Goal: Task Accomplishment & Management: Manage account settings

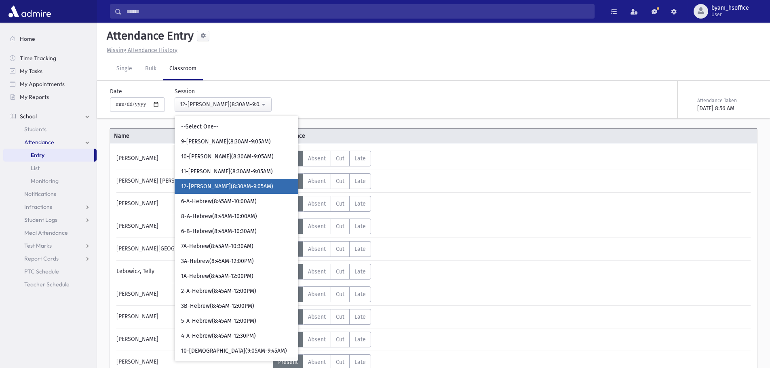
select select "****"
click at [217, 105] on div "12-Davening(8:30AM-9:05AM)" at bounding box center [220, 104] width 80 height 8
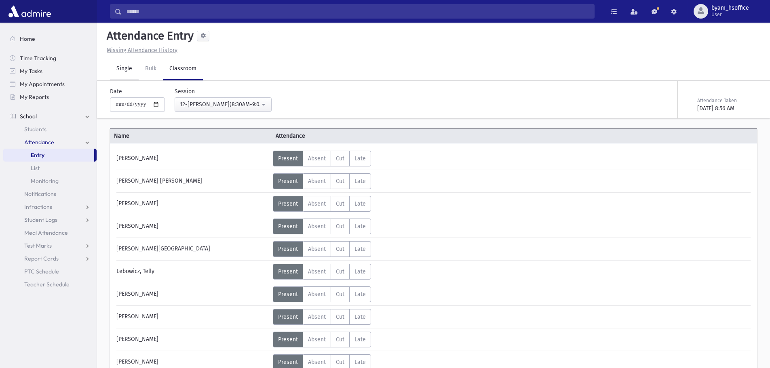
click at [125, 70] on link "Single" at bounding box center [124, 69] width 29 height 23
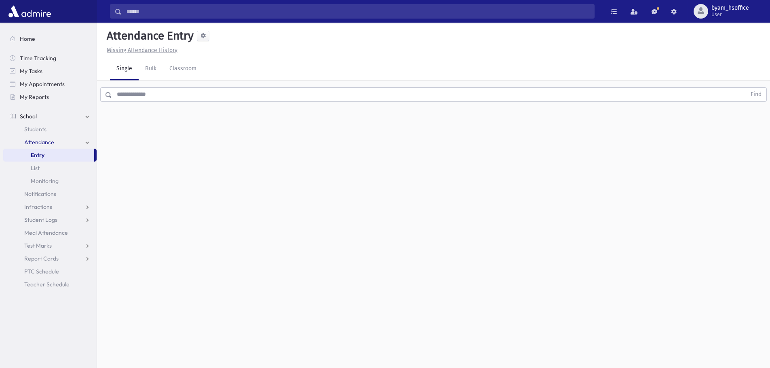
click at [185, 96] on input "text" at bounding box center [429, 94] width 634 height 15
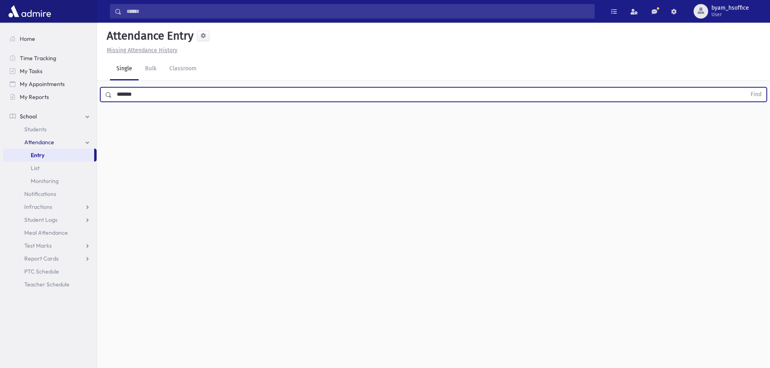
type input "*******"
click at [745, 88] on button "Find" at bounding box center [755, 95] width 21 height 14
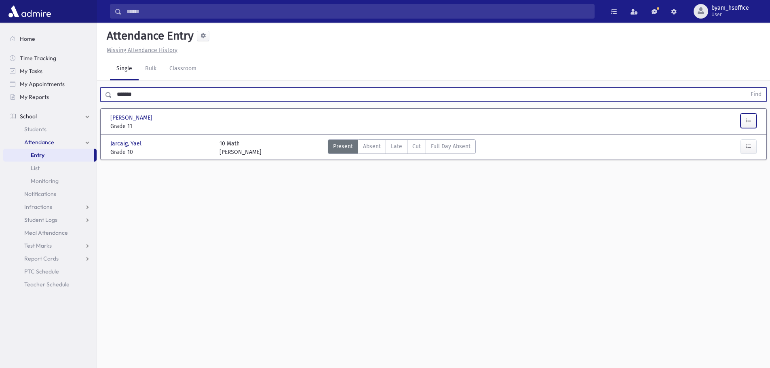
click at [751, 121] on button "button" at bounding box center [748, 121] width 16 height 15
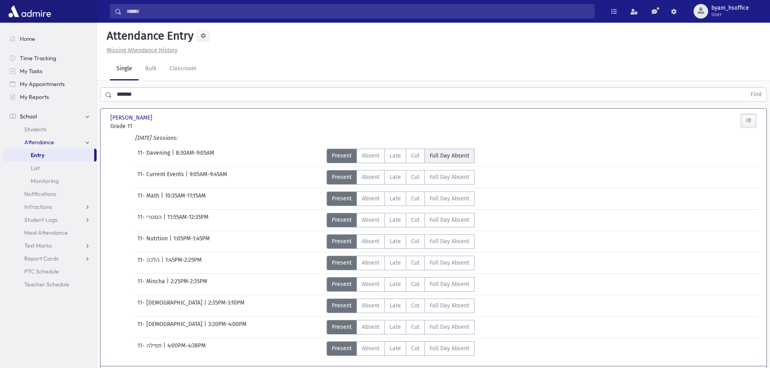
click at [457, 158] on span "Full Day Absent" at bounding box center [449, 156] width 40 height 8
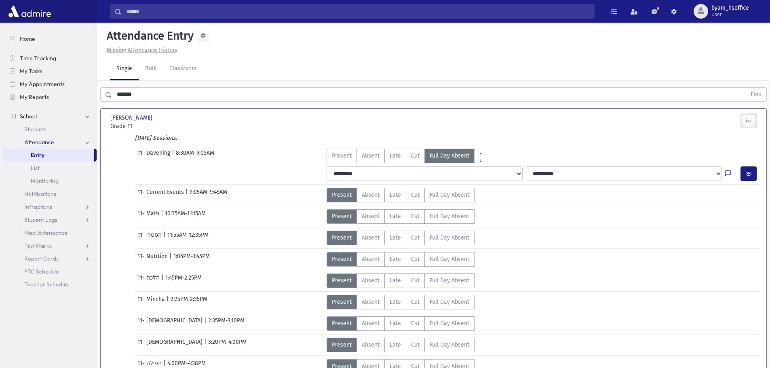
click at [71, 153] on link "Entry" at bounding box center [48, 155] width 91 height 13
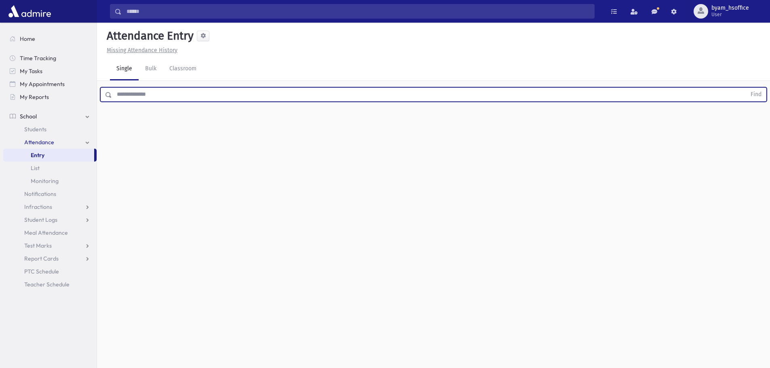
click at [192, 93] on input "text" at bounding box center [429, 94] width 634 height 15
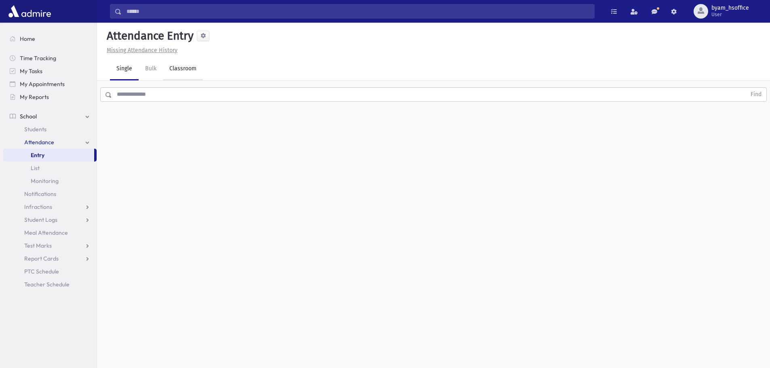
drag, startPoint x: 193, startPoint y: 76, endPoint x: 198, endPoint y: 79, distance: 6.2
click at [193, 76] on link "Classroom" at bounding box center [183, 69] width 40 height 23
click at [254, 104] on div "--Select One--" at bounding box center [220, 104] width 80 height 8
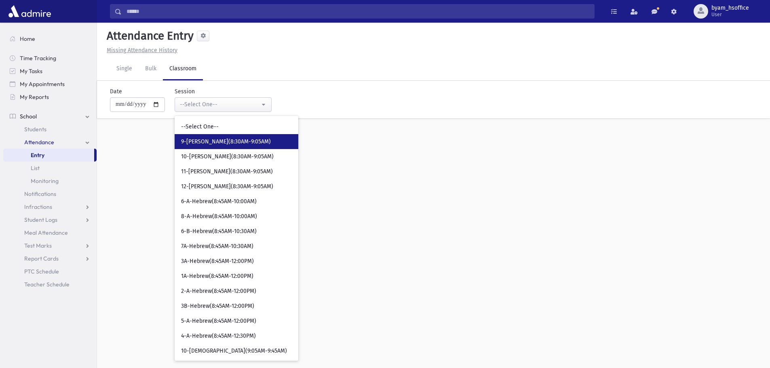
click at [249, 146] on link "9-Davening(8:30AM-9:05AM)" at bounding box center [237, 141] width 124 height 15
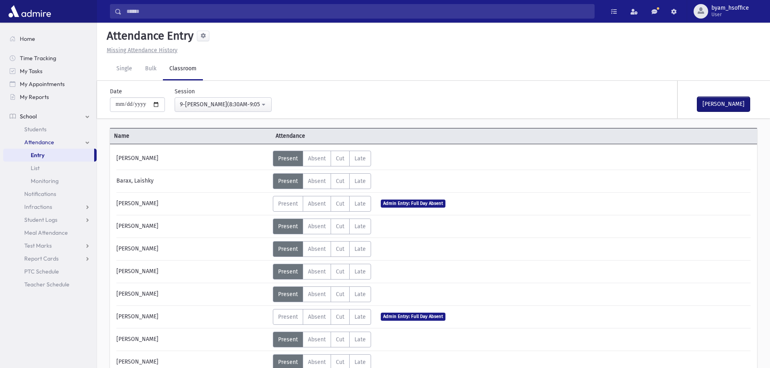
click at [746, 105] on button "Mark Done" at bounding box center [723, 104] width 53 height 15
click at [250, 109] on button "9-[PERSON_NAME](8:30AM-9:05AM)" at bounding box center [223, 104] width 97 height 15
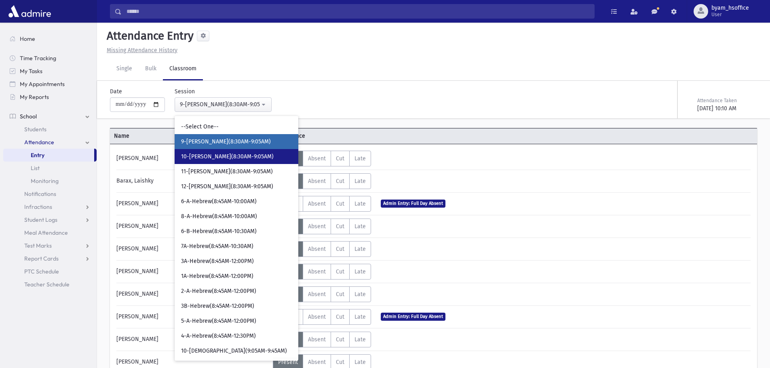
click at [253, 153] on span "10-[PERSON_NAME](8:30AM-9:05AM)" at bounding box center [227, 157] width 93 height 8
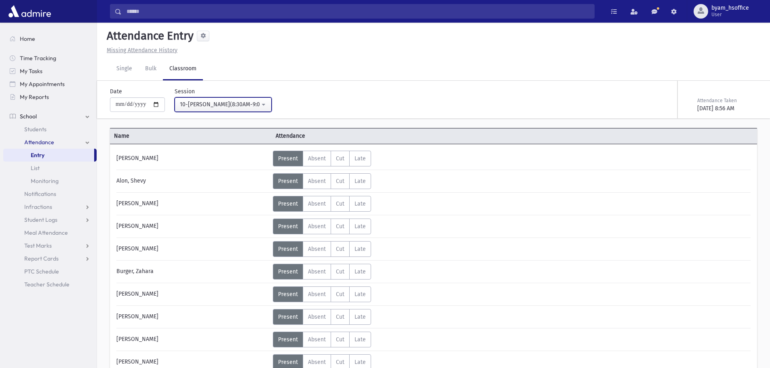
click at [255, 102] on div "10-Davening(8:30AM-9:05AM)" at bounding box center [220, 104] width 80 height 8
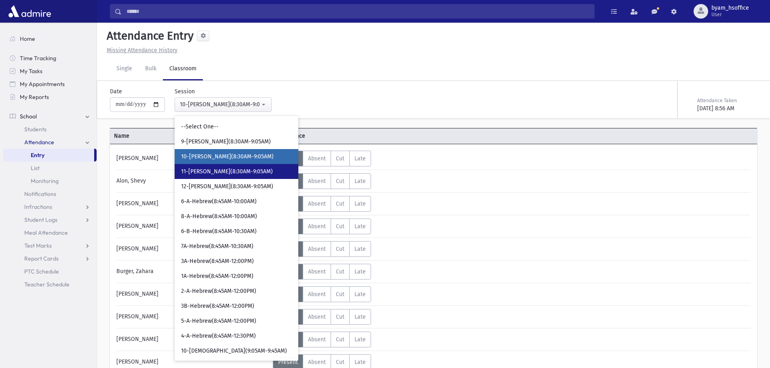
click at [225, 170] on span "11-Davening(8:30AM-9:05AM)" at bounding box center [227, 172] width 92 height 8
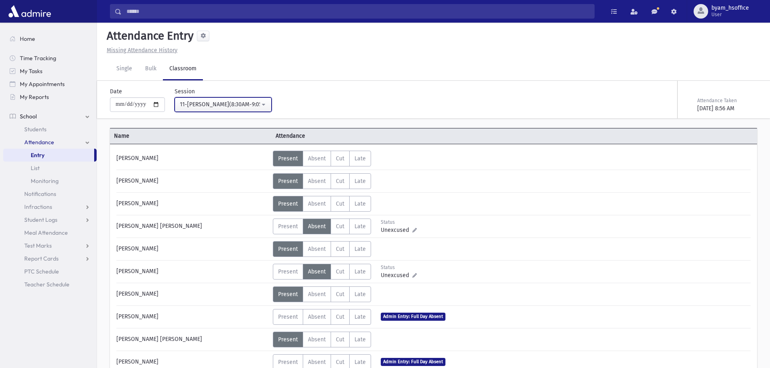
click at [260, 101] on div "11-Davening(8:30AM-9:05AM)" at bounding box center [220, 104] width 80 height 8
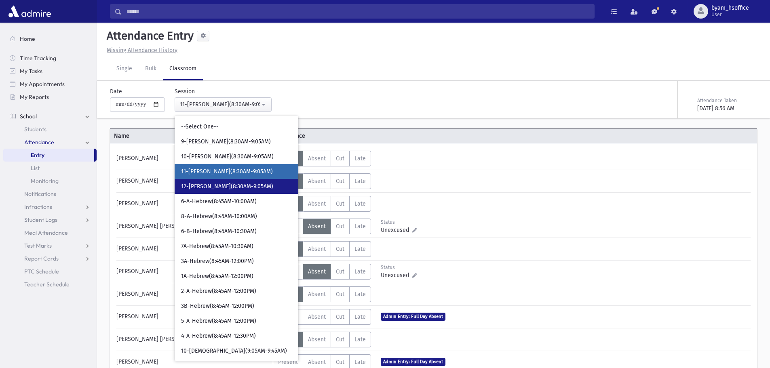
click at [236, 185] on span "12-Davening(8:30AM-9:05AM)" at bounding box center [227, 187] width 92 height 8
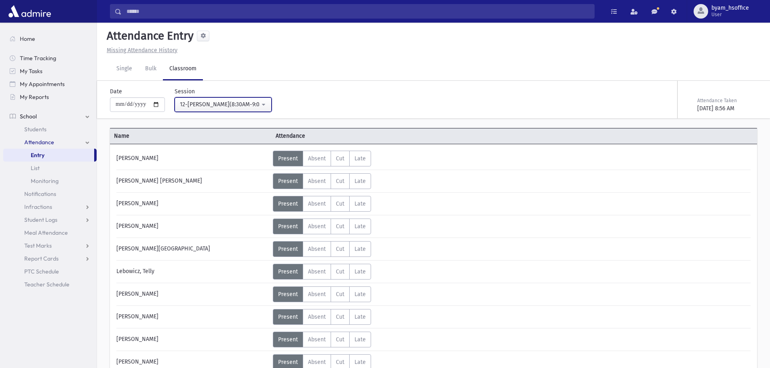
click at [241, 102] on div "12-Davening(8:30AM-9:05AM)" at bounding box center [220, 104] width 80 height 8
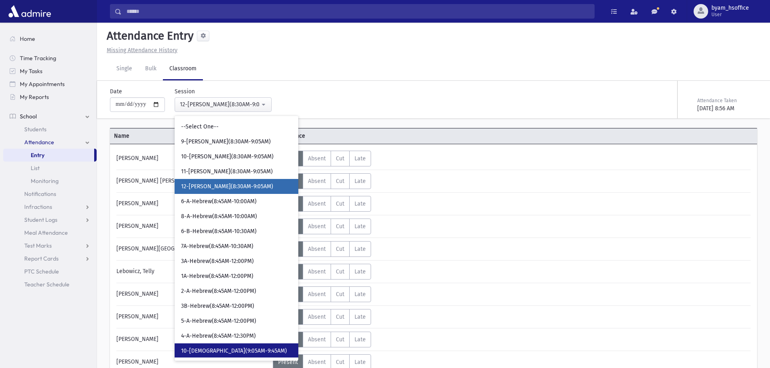
click at [211, 347] on span "10-יהדות(9:05AM-9:45AM)" at bounding box center [234, 351] width 106 height 8
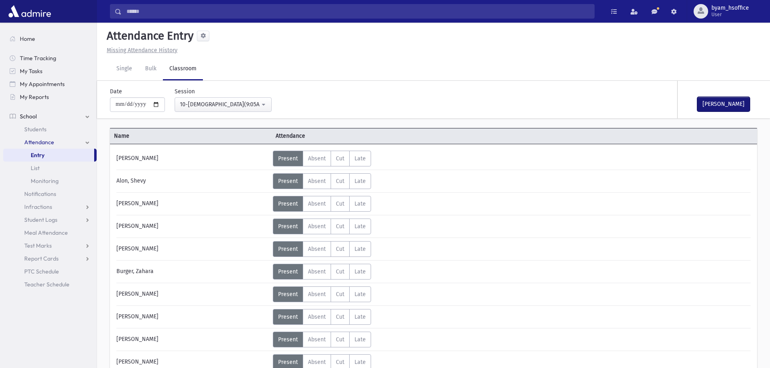
click at [728, 106] on button "Mark Done" at bounding box center [723, 104] width 53 height 15
click at [213, 107] on div "10-יהדות(9:05AM-9:45AM)" at bounding box center [220, 104] width 80 height 8
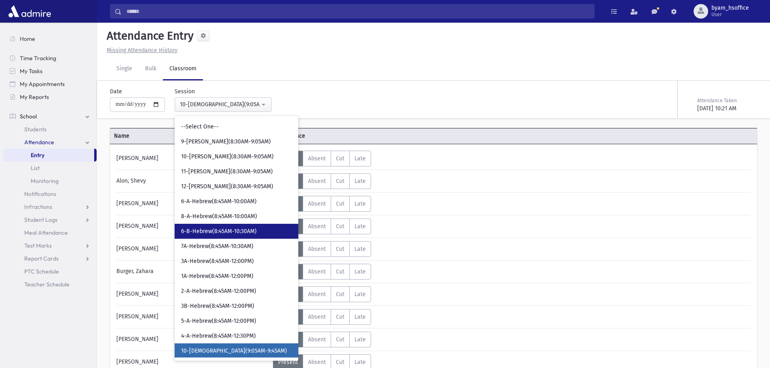
scroll to position [112, 0]
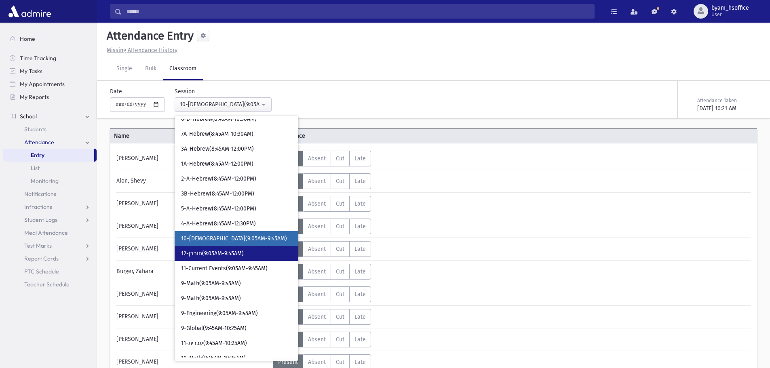
click at [232, 255] on span "12-חורבן(9:05AM-9:45AM)" at bounding box center [212, 254] width 63 height 8
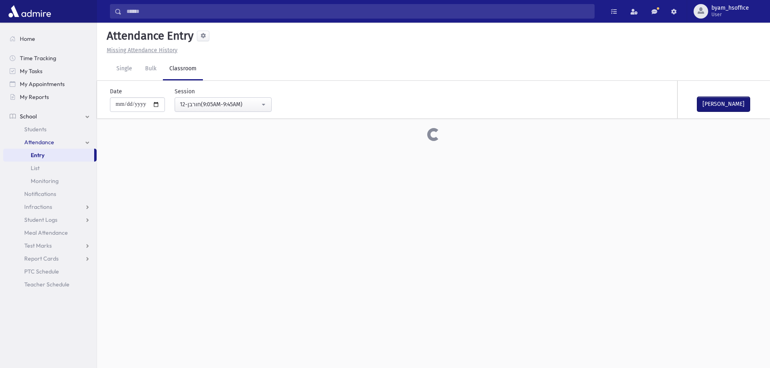
click at [735, 100] on button "Mark Done" at bounding box center [723, 104] width 53 height 15
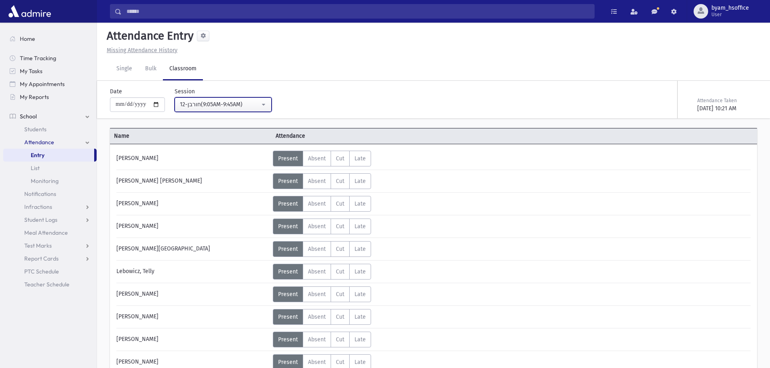
drag, startPoint x: 273, startPoint y: 105, endPoint x: 274, endPoint y: 122, distance: 17.0
click at [272, 105] on button "12-חורבן(9:05AM-9:45AM)" at bounding box center [223, 104] width 97 height 15
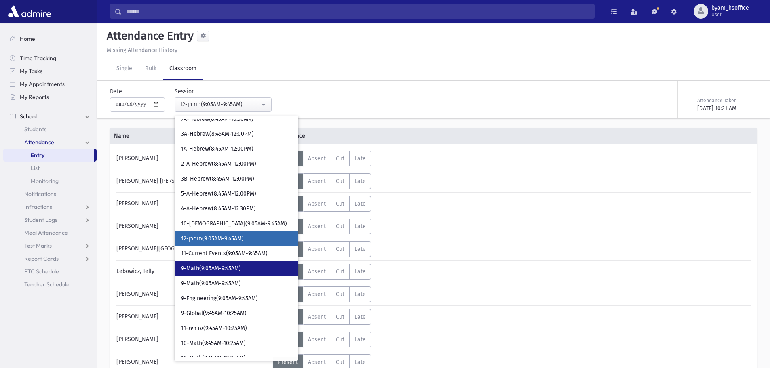
click at [252, 264] on link "9-Math(9:05AM-9:45AM)" at bounding box center [237, 268] width 124 height 15
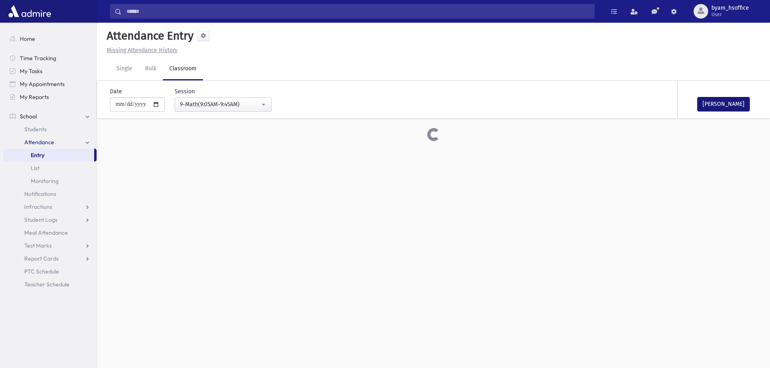
drag, startPoint x: 761, startPoint y: 105, endPoint x: 737, endPoint y: 105, distance: 24.2
click at [751, 105] on div "Mark Done Attendance Taken" at bounding box center [652, 100] width 219 height 38
click at [735, 105] on button "Mark Done" at bounding box center [723, 104] width 53 height 15
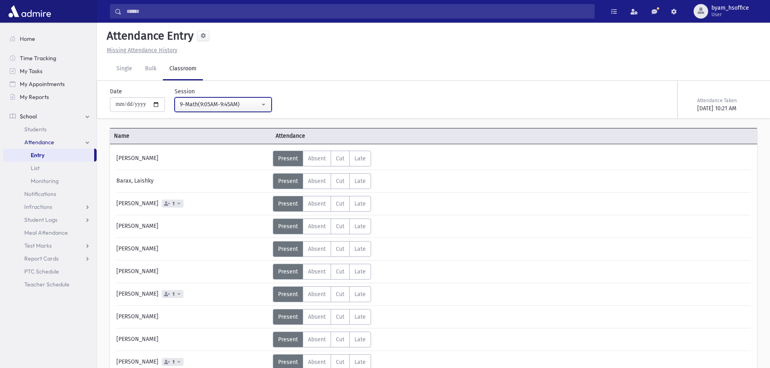
drag, startPoint x: 232, startPoint y: 111, endPoint x: 244, endPoint y: 124, distance: 18.0
click at [233, 111] on button "9-Math(9:05AM-9:45AM)" at bounding box center [223, 104] width 97 height 15
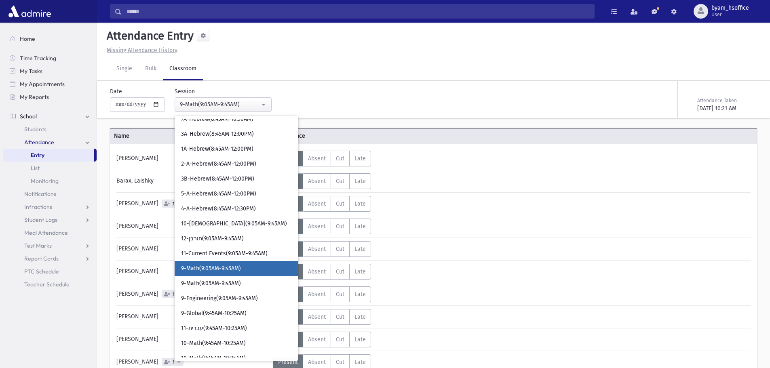
scroll to position [157, 0]
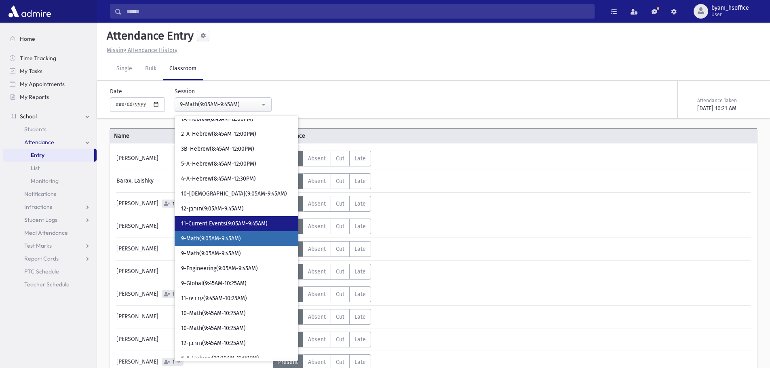
click at [259, 224] on span "11-Current Events(9:05AM-9:45AM)" at bounding box center [224, 224] width 86 height 8
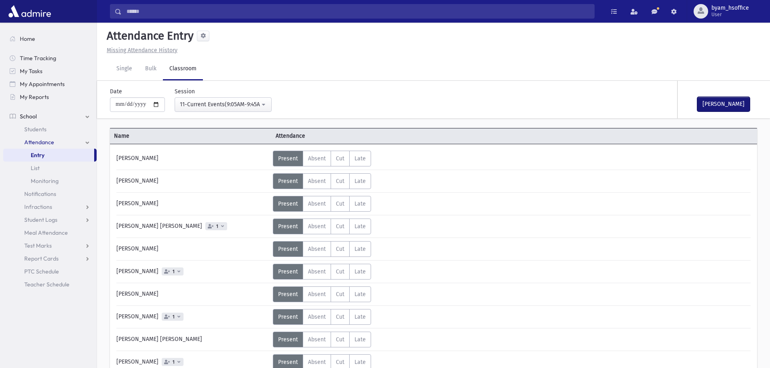
click at [722, 104] on button "Mark Done" at bounding box center [723, 104] width 53 height 15
click at [215, 106] on div "11-Current Events(9:05AM-9:45AM)" at bounding box center [220, 104] width 80 height 8
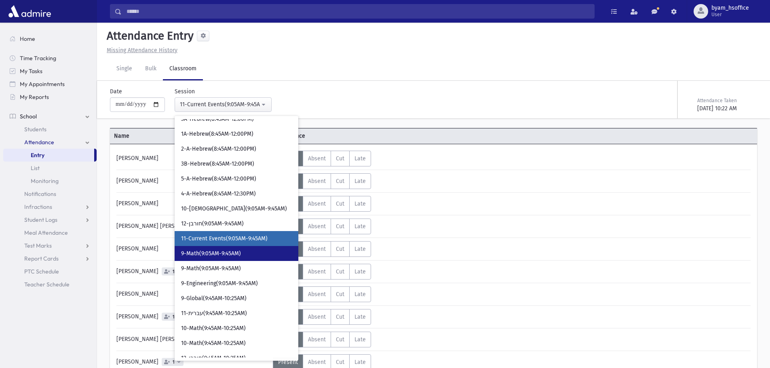
click at [268, 248] on link "9-Math(9:05AM-9:45AM)" at bounding box center [237, 253] width 124 height 15
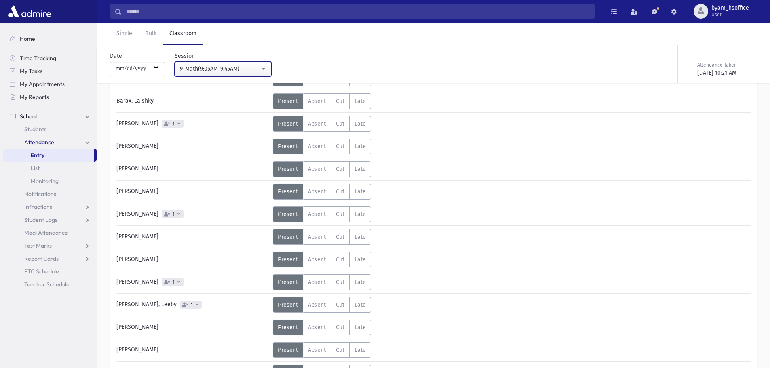
scroll to position [81, 0]
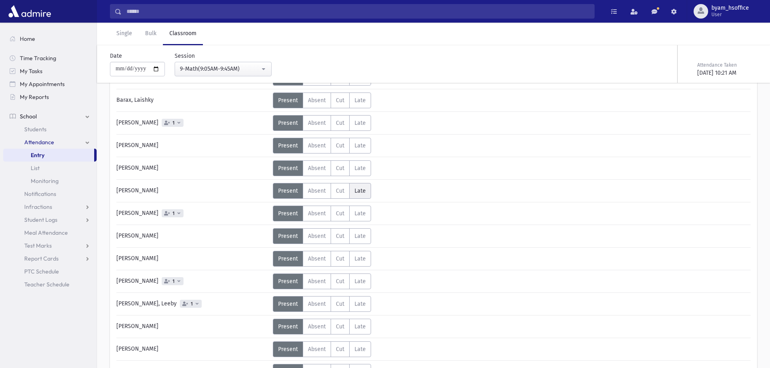
click at [355, 192] on span "Late" at bounding box center [359, 190] width 11 height 7
click at [224, 66] on div "9-Math(9:05AM-9:45AM)" at bounding box center [220, 69] width 80 height 8
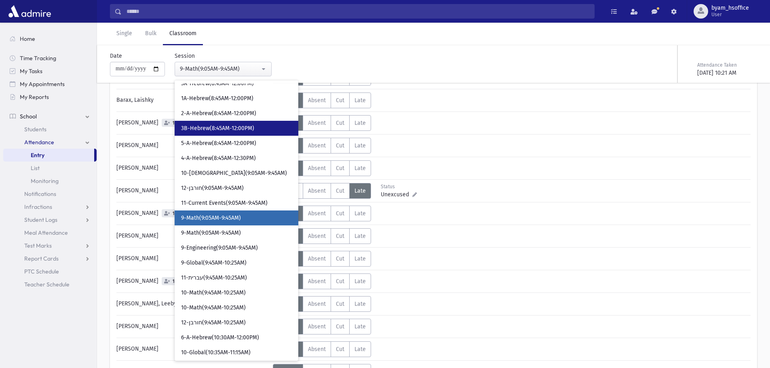
scroll to position [140, 0]
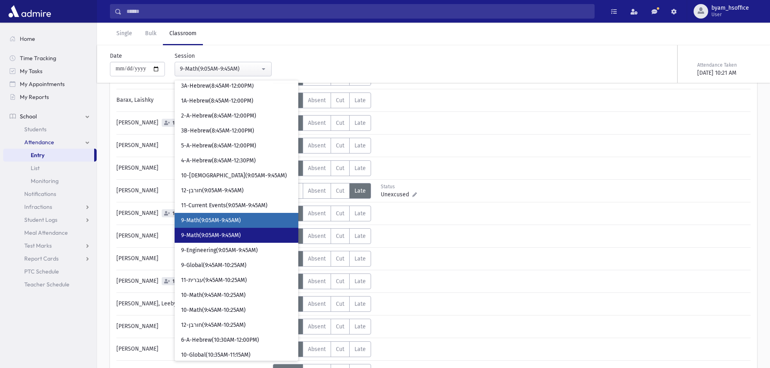
click at [220, 229] on link "9-Math(9:05AM-9:45AM)" at bounding box center [237, 235] width 124 height 15
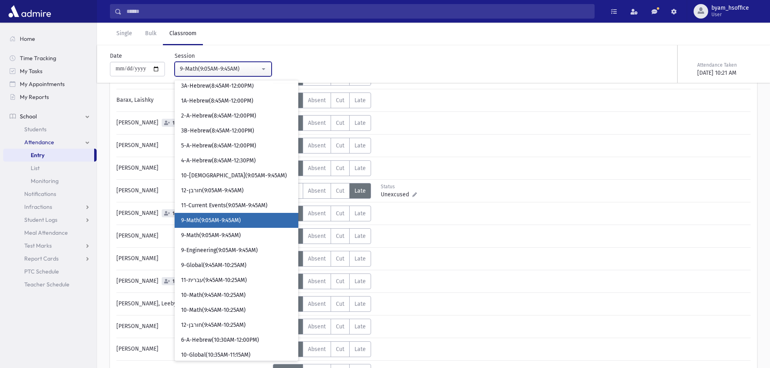
scroll to position [18, 0]
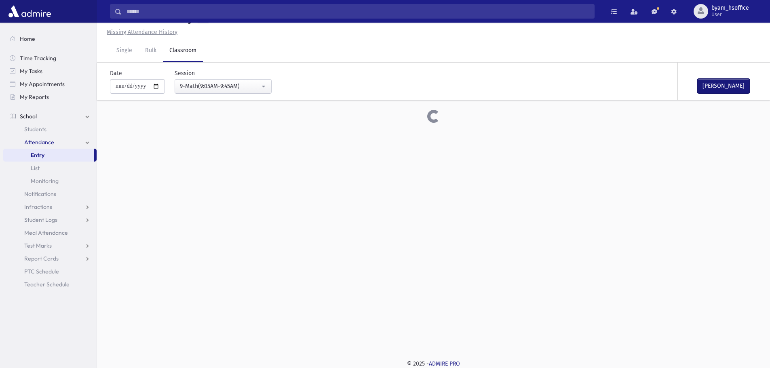
click at [715, 83] on button "Mark Done" at bounding box center [723, 86] width 53 height 15
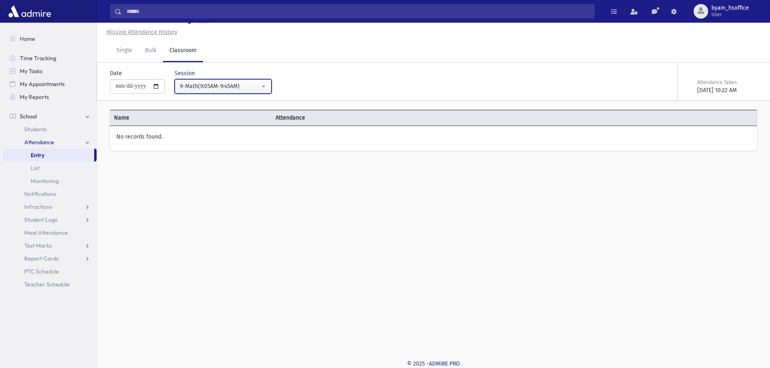
click at [257, 85] on div "9-Math(9:05AM-9:45AM)" at bounding box center [220, 86] width 80 height 8
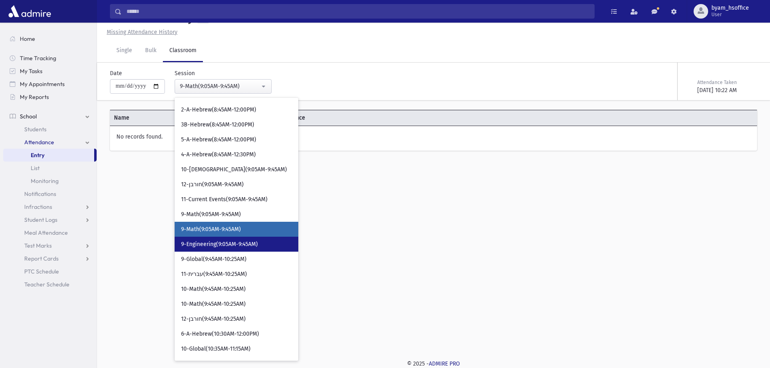
click at [243, 243] on span "9-Engineering(9:05AM-9:45AM)" at bounding box center [219, 244] width 77 height 8
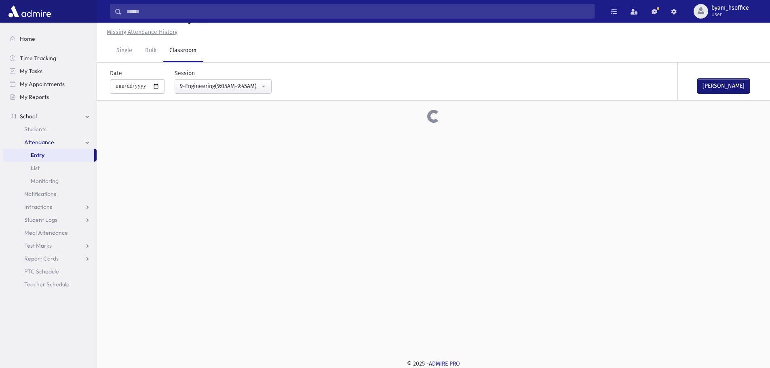
click at [736, 89] on button "Mark Done" at bounding box center [723, 86] width 53 height 15
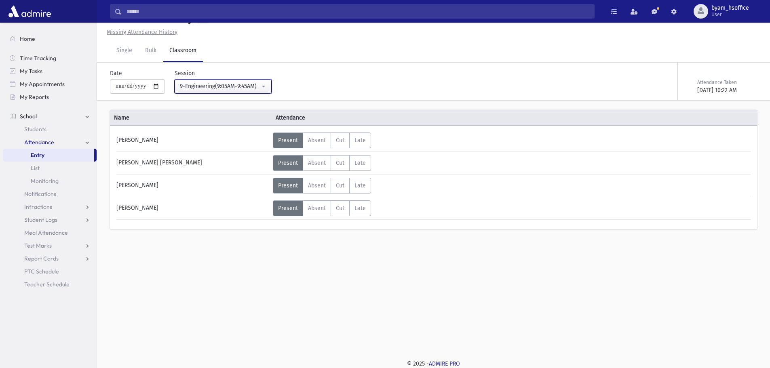
click at [260, 89] on div "9-Engineering(9:05AM-9:45AM)" at bounding box center [220, 86] width 80 height 8
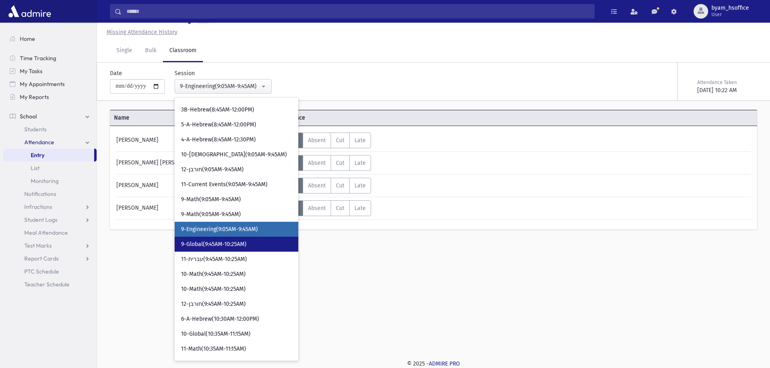
click at [265, 245] on link "9-Global(9:45AM-10:25AM)" at bounding box center [237, 244] width 124 height 15
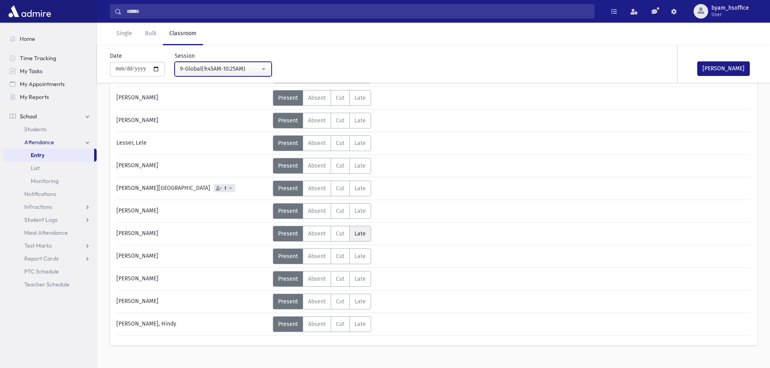
scroll to position [368, 0]
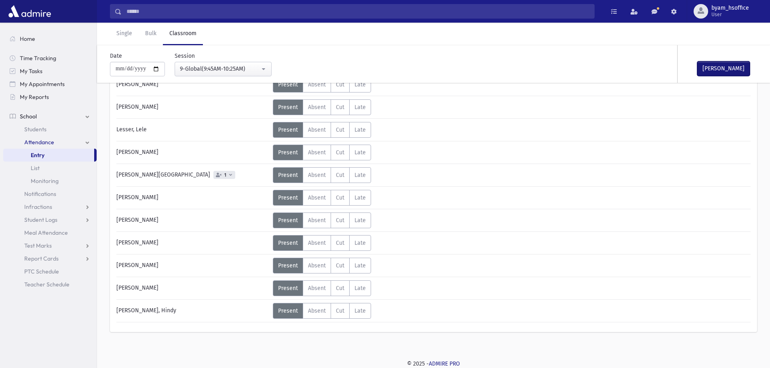
click at [725, 68] on button "Mark Done" at bounding box center [723, 68] width 53 height 15
click at [253, 69] on div "9-Global(9:45AM-10:25AM)" at bounding box center [220, 69] width 80 height 8
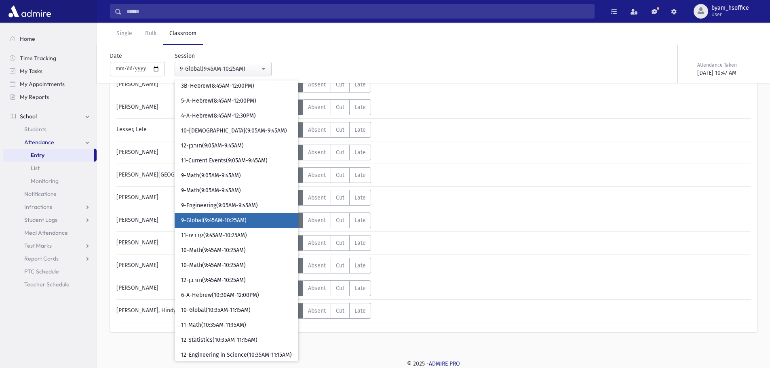
click at [249, 227] on link "9-Global(9:45AM-10:25AM)" at bounding box center [237, 220] width 124 height 15
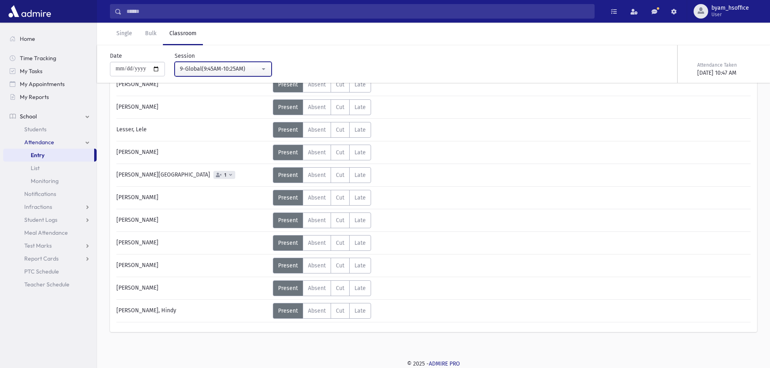
drag, startPoint x: 237, startPoint y: 73, endPoint x: 240, endPoint y: 117, distance: 44.2
click at [237, 72] on div "9-Global(9:45AM-10:25AM)" at bounding box center [220, 69] width 80 height 8
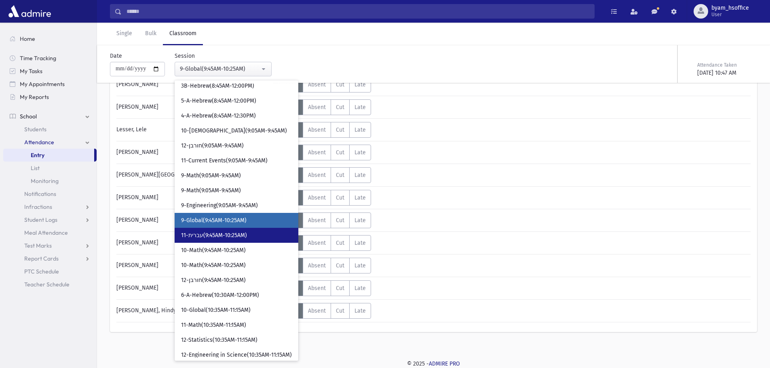
click at [234, 231] on link "11-עברית(9:45AM-10:25AM)" at bounding box center [237, 235] width 124 height 15
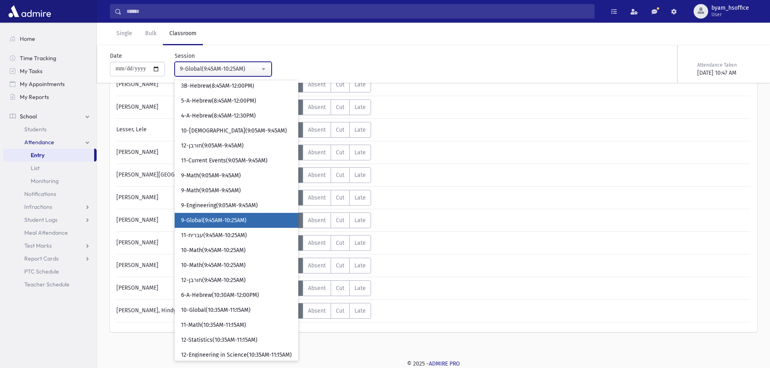
scroll to position [18, 0]
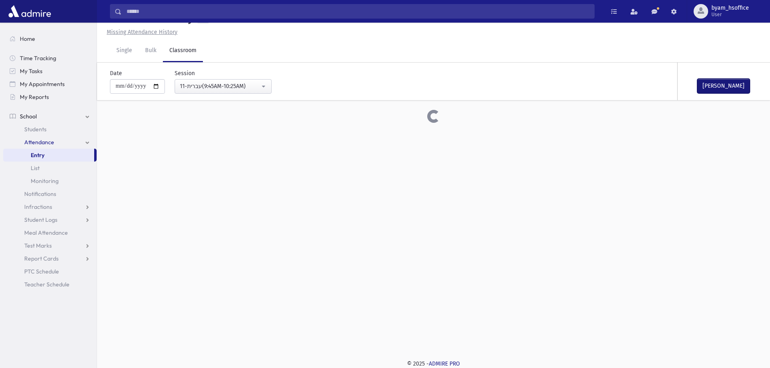
click at [737, 84] on button "[PERSON_NAME]" at bounding box center [723, 86] width 53 height 15
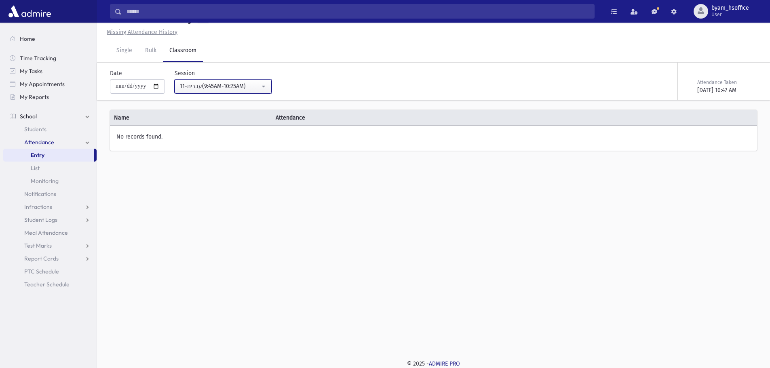
click at [236, 80] on button "11-עברית(9:45AM-10:25AM)" at bounding box center [223, 86] width 97 height 15
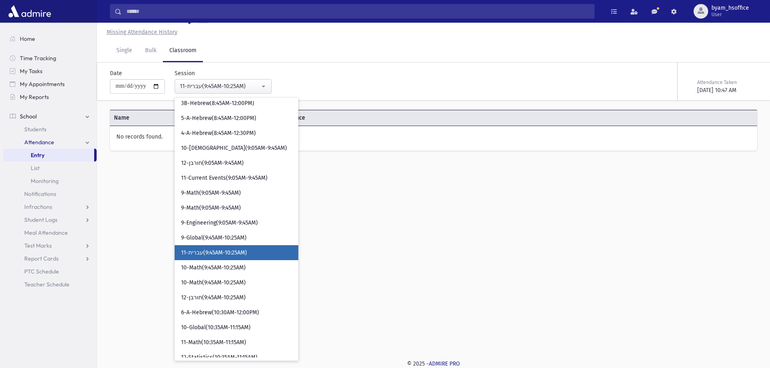
scroll to position [208, 0]
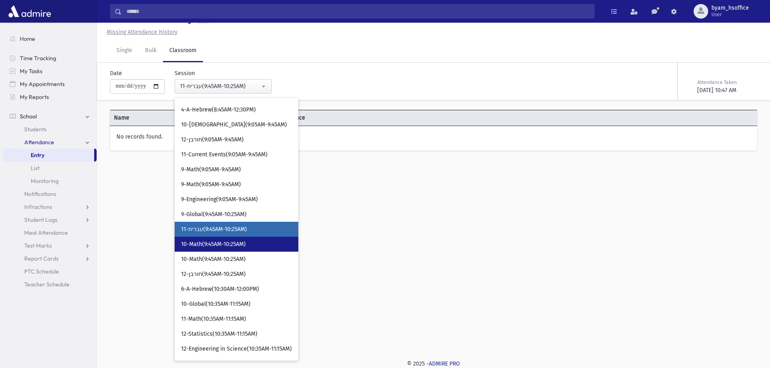
click at [255, 242] on link "10-Math(9:45AM-10:25AM)" at bounding box center [237, 244] width 124 height 15
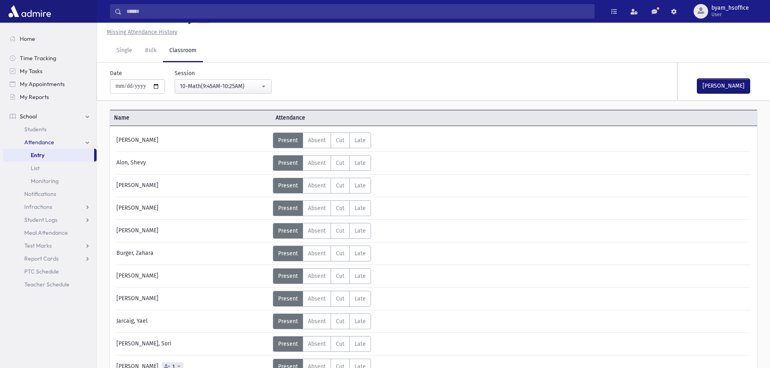
click at [712, 87] on button "[PERSON_NAME]" at bounding box center [723, 86] width 53 height 15
click at [234, 80] on button "10-Math(9:45AM-10:25AM)" at bounding box center [223, 86] width 97 height 15
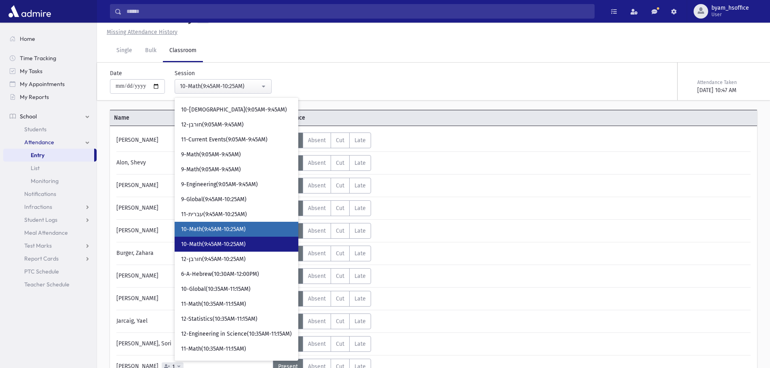
click at [255, 243] on link "10-Math(9:45AM-10:25AM)" at bounding box center [237, 244] width 124 height 15
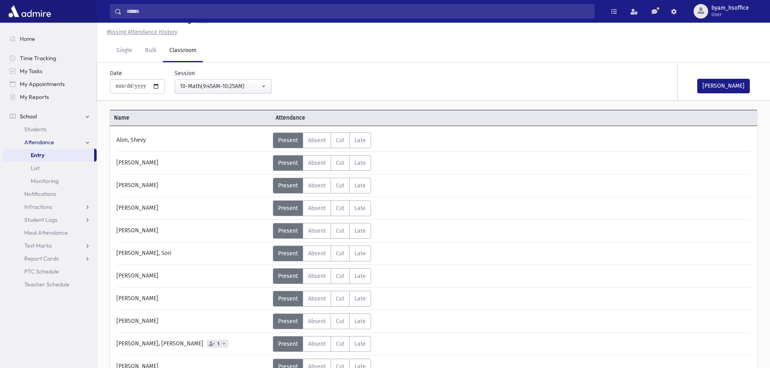
click at [726, 90] on button "Mark Done" at bounding box center [723, 86] width 53 height 15
click at [221, 90] on div "10-Math(9:45AM-10:25AM)" at bounding box center [220, 86] width 80 height 8
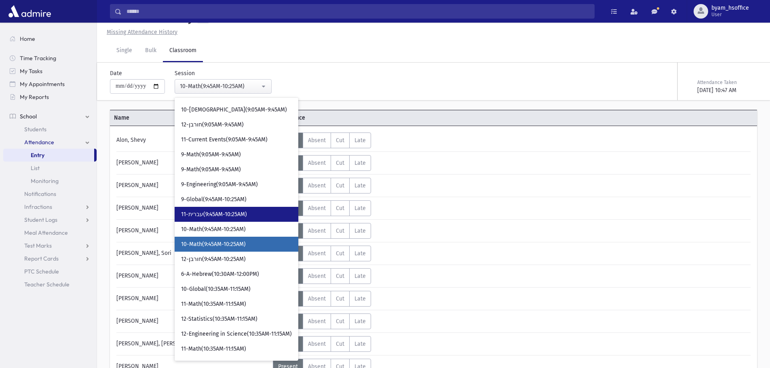
scroll to position [238, 0]
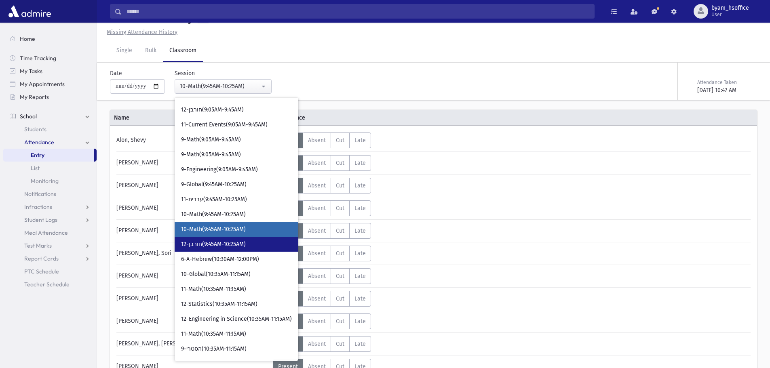
click at [271, 248] on link "12-חורבן(9:45AM-10:25AM)" at bounding box center [237, 244] width 124 height 15
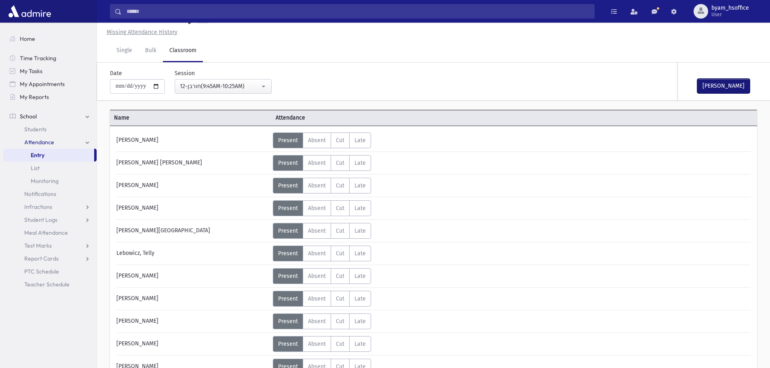
click at [735, 80] on button "Mark Done" at bounding box center [723, 86] width 53 height 15
click at [247, 87] on div "12-חורבן(9:45AM-10:25AM)" at bounding box center [220, 86] width 80 height 8
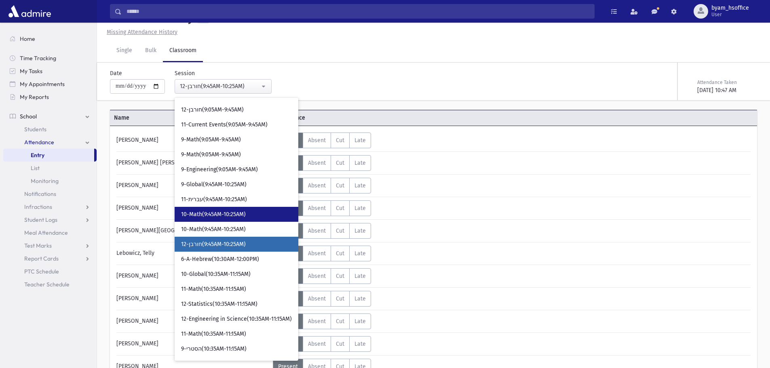
scroll to position [253, 0]
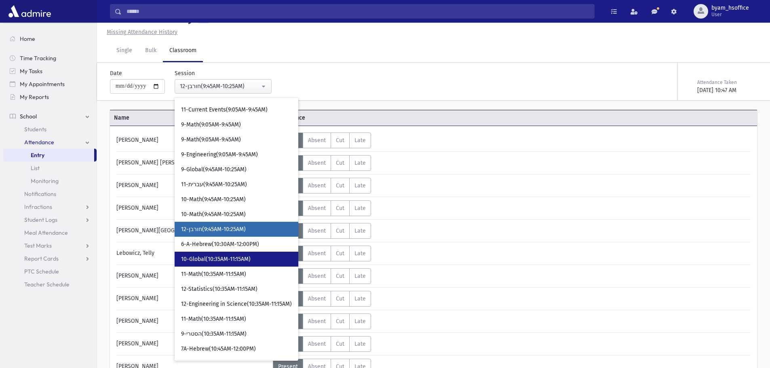
click at [280, 260] on link "10-Global(10:35AM-11:15AM)" at bounding box center [237, 259] width 124 height 15
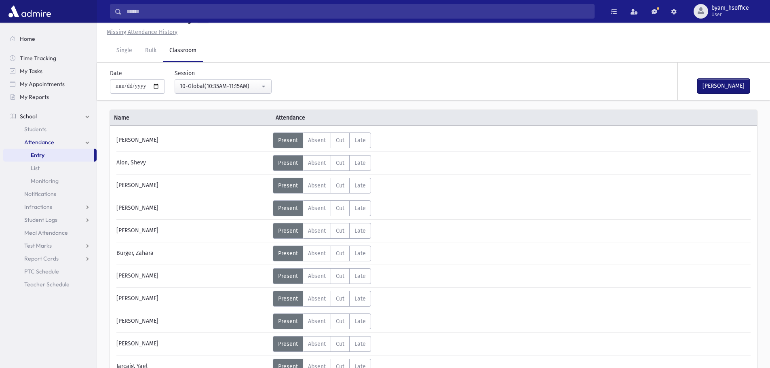
click at [706, 85] on button "Mark Done" at bounding box center [723, 86] width 53 height 15
drag, startPoint x: 217, startPoint y: 88, endPoint x: 225, endPoint y: 102, distance: 15.6
click at [218, 91] on button "10-Global(10:35AM-11:15AM)" at bounding box center [223, 86] width 97 height 15
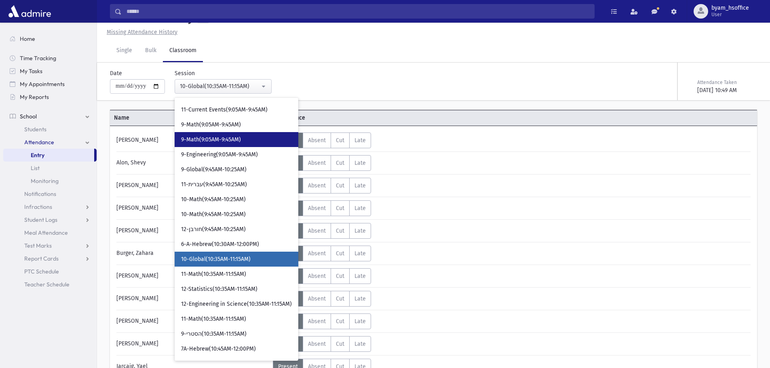
scroll to position [283, 0]
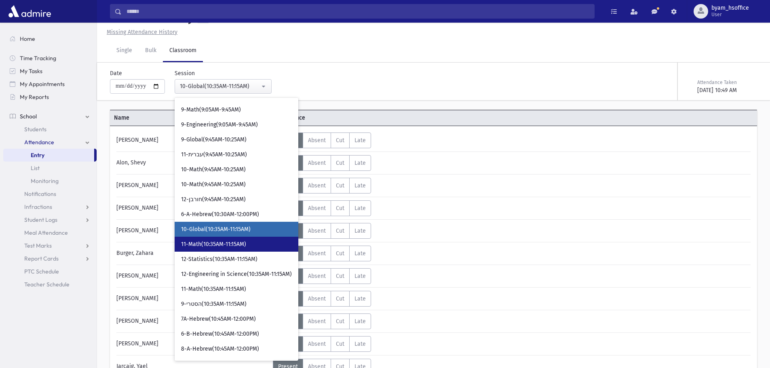
click at [238, 241] on span "11-Math(10:35AM-11:15AM)" at bounding box center [213, 244] width 65 height 8
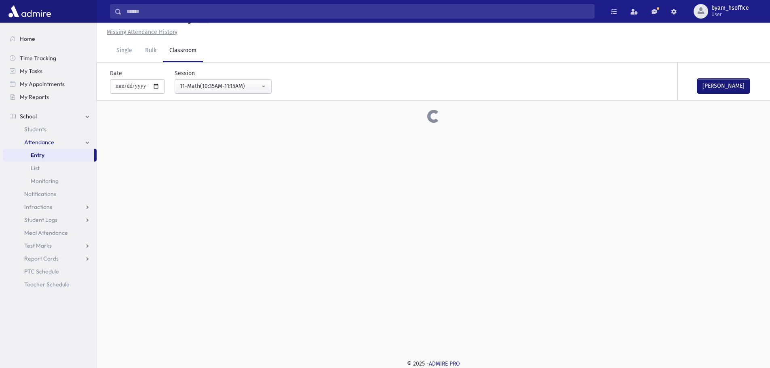
click at [721, 83] on button "Mark Done" at bounding box center [723, 86] width 53 height 15
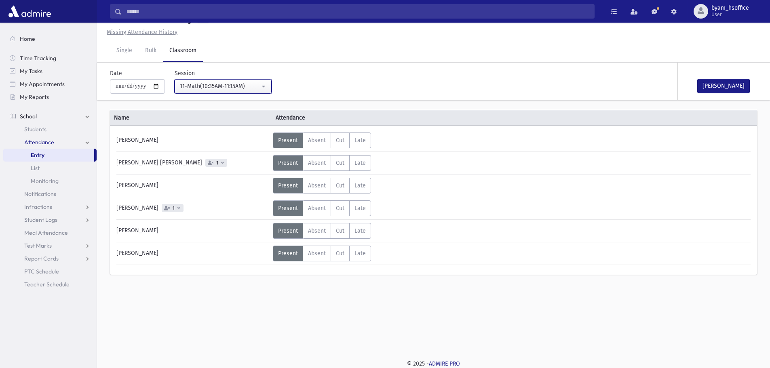
click at [238, 86] on div "11-Math(10:35AM-11:15AM)" at bounding box center [220, 86] width 80 height 8
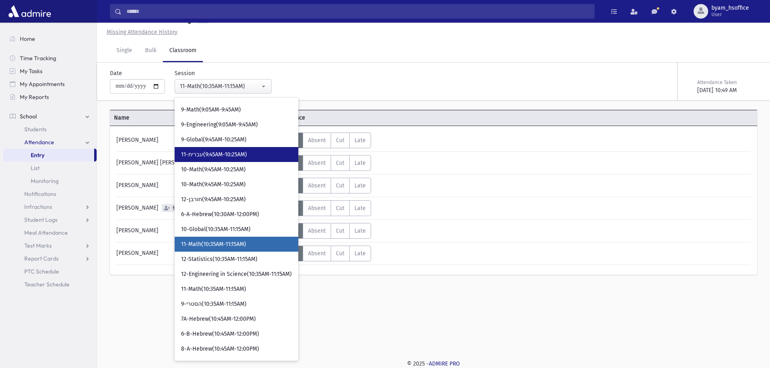
scroll to position [298, 0]
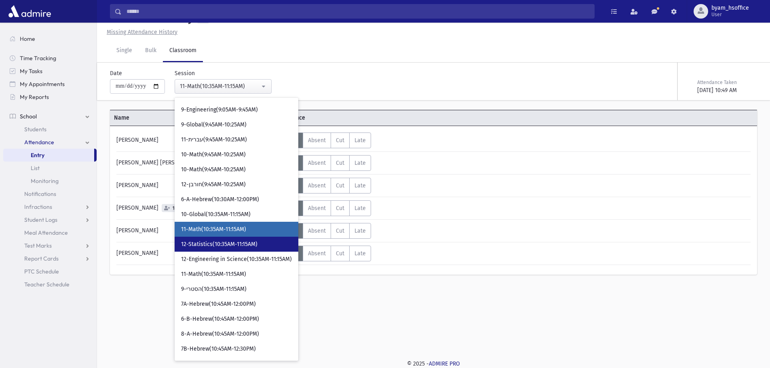
click at [247, 244] on span "12-Statistics(10:35AM-11:15AM)" at bounding box center [219, 244] width 76 height 8
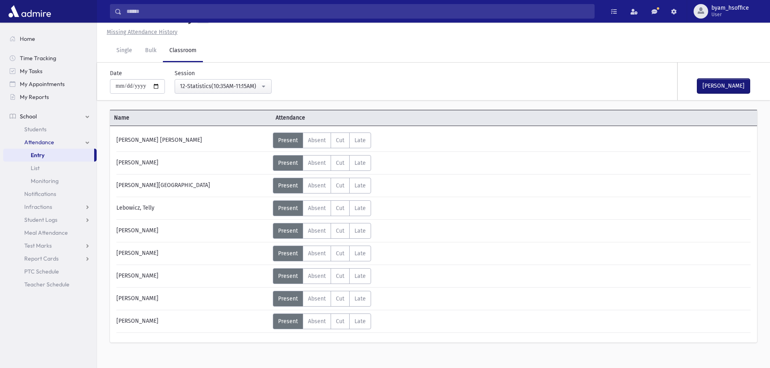
click at [725, 89] on button "Mark Done" at bounding box center [723, 86] width 53 height 15
click at [227, 91] on button "12-Statistics(10:35AM-11:15AM)" at bounding box center [223, 86] width 97 height 15
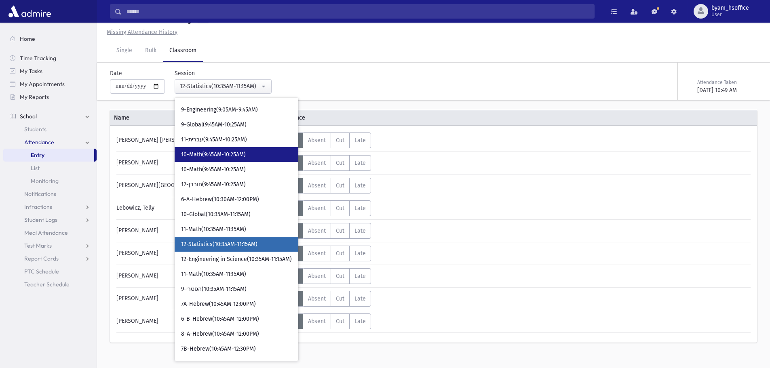
scroll to position [313, 0]
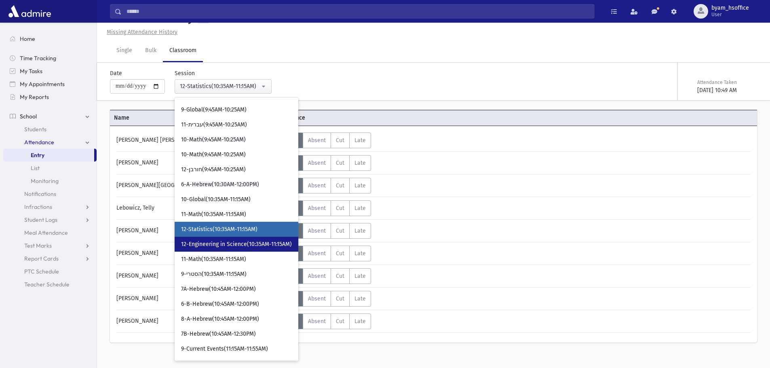
click at [237, 245] on span "12-Engineering in Science(10:35AM-11:15AM)" at bounding box center [236, 244] width 111 height 8
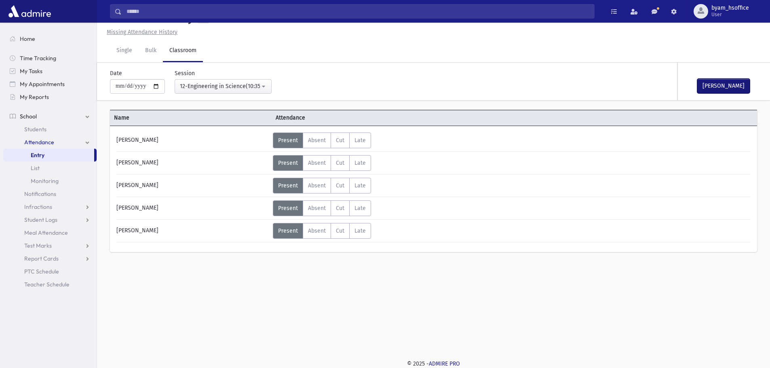
drag, startPoint x: 729, startPoint y: 86, endPoint x: 705, endPoint y: 88, distance: 24.4
click at [729, 86] on button "Mark Done" at bounding box center [723, 86] width 53 height 15
click at [249, 84] on div "12-Engineering in Science(10:35AM-11:15AM)" at bounding box center [220, 86] width 80 height 8
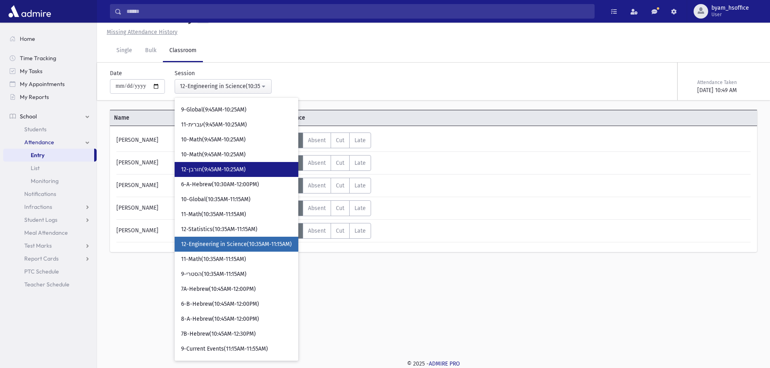
scroll to position [328, 0]
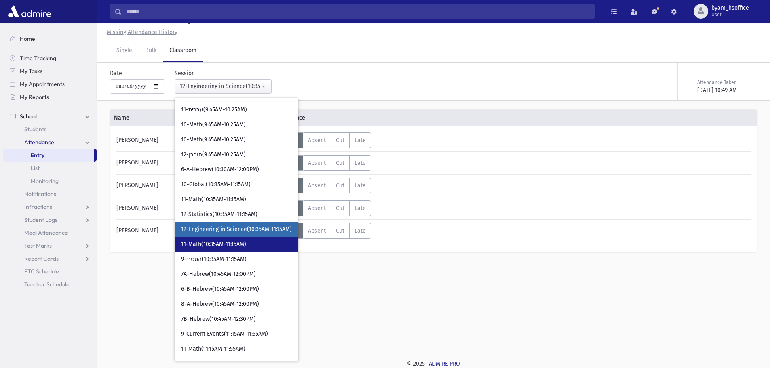
click at [240, 244] on span "11-Math(10:35AM-11:15AM)" at bounding box center [213, 244] width 65 height 8
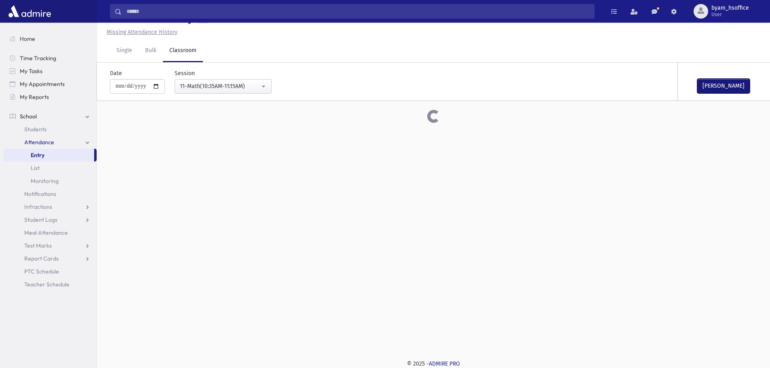
click at [723, 86] on button "Mark Done" at bounding box center [723, 86] width 53 height 15
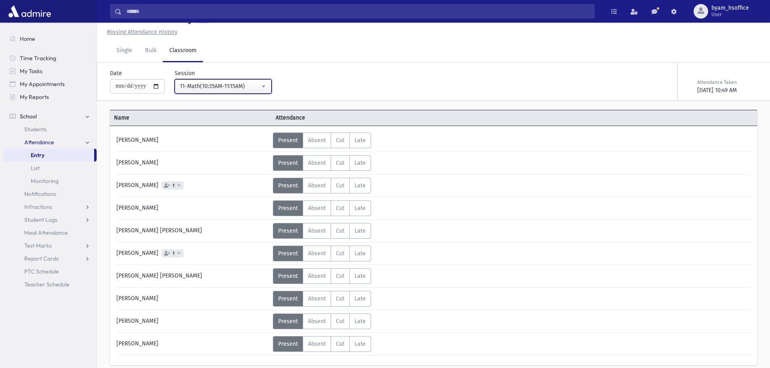
drag, startPoint x: 256, startPoint y: 86, endPoint x: 281, endPoint y: 96, distance: 26.7
click at [256, 87] on div "11-Math(10:35AM-11:15AM)" at bounding box center [220, 86] width 80 height 8
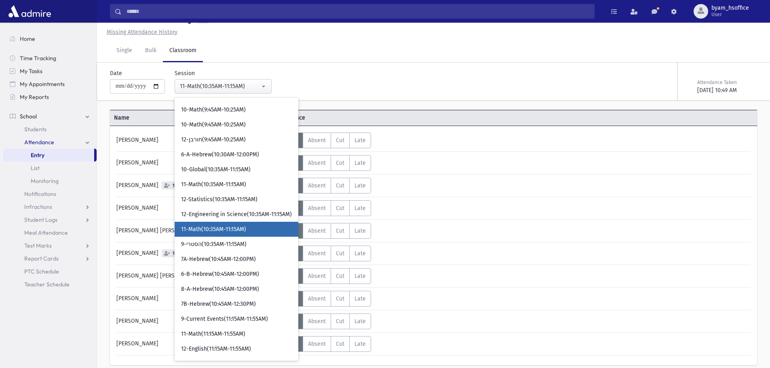
click at [235, 236] on link "11-Math(10:35AM-11:15AM)" at bounding box center [237, 229] width 124 height 15
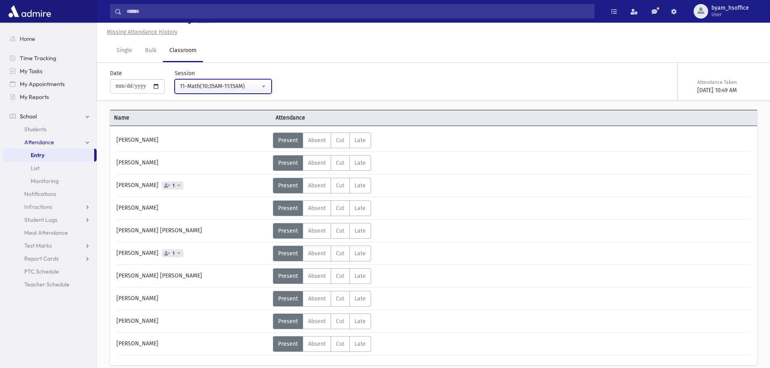
click at [256, 86] on div "11-Math(10:35AM-11:15AM)" at bounding box center [220, 86] width 80 height 8
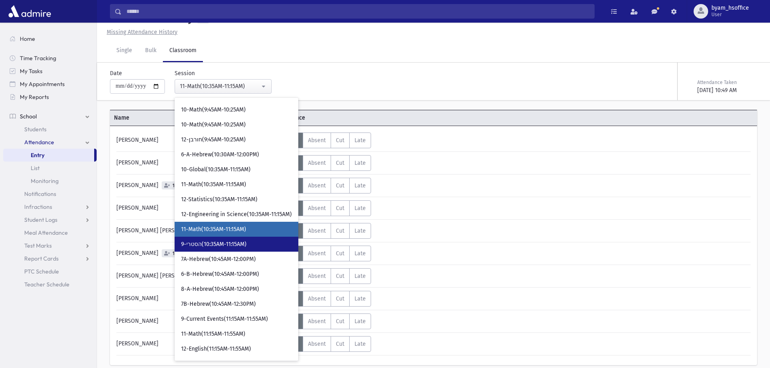
click at [259, 240] on link "9-הסטרי(10:35AM-11:15AM)" at bounding box center [237, 244] width 124 height 15
select select "****"
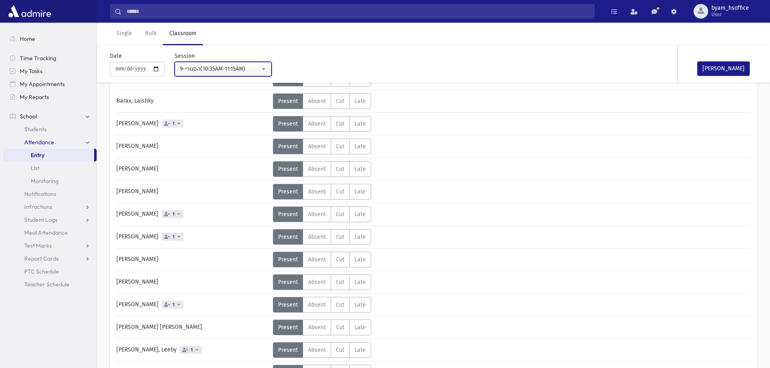
scroll to position [81, 0]
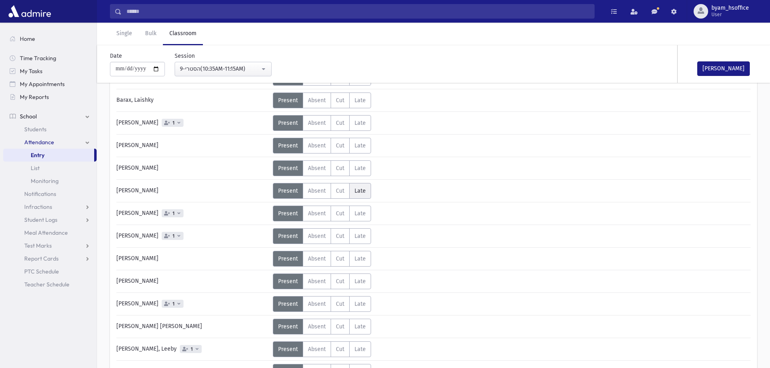
click at [360, 195] on label "Late L" at bounding box center [360, 191] width 22 height 16
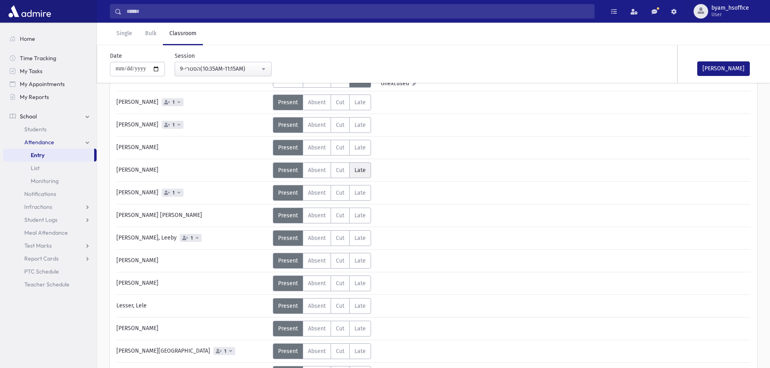
scroll to position [242, 0]
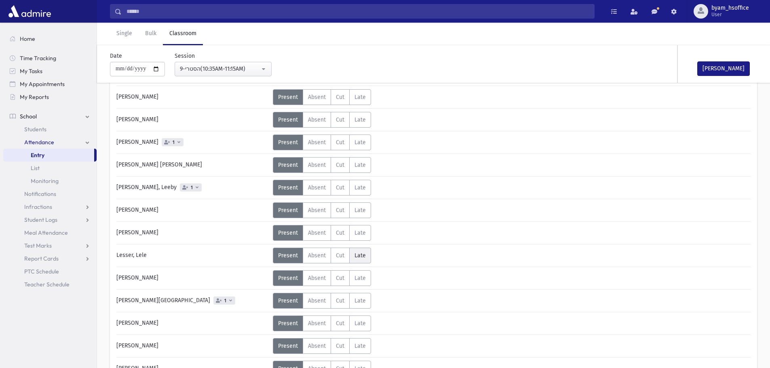
click at [361, 255] on span "Late" at bounding box center [359, 255] width 11 height 7
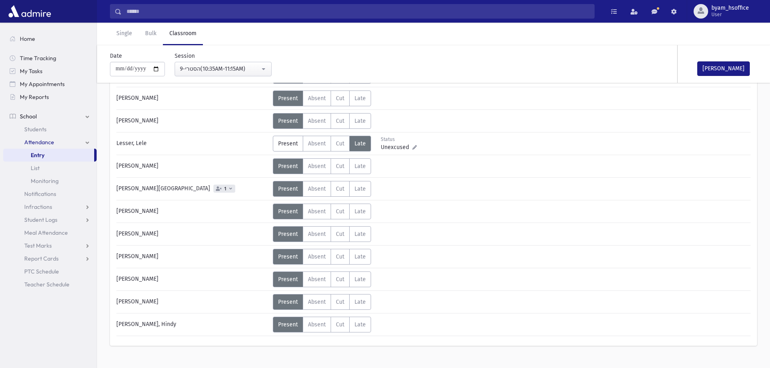
scroll to position [364, 0]
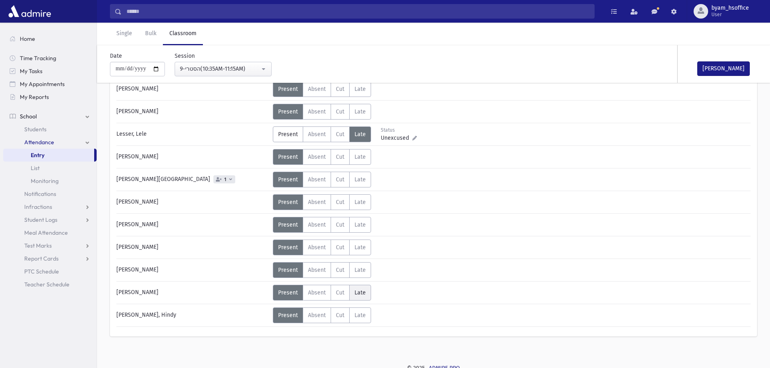
click at [360, 292] on span "Late" at bounding box center [359, 292] width 11 height 7
click at [367, 270] on label "Late L" at bounding box center [360, 270] width 22 height 16
click at [414, 273] on icon at bounding box center [414, 274] width 4 height 4
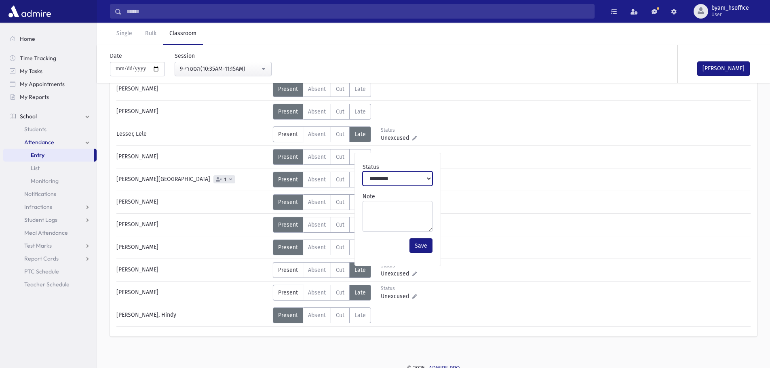
drag, startPoint x: 399, startPoint y: 181, endPoint x: 399, endPoint y: 185, distance: 4.4
click at [399, 181] on select "**********" at bounding box center [397, 178] width 70 height 15
select select "*******"
click at [362, 171] on select "**********" at bounding box center [397, 178] width 70 height 15
click at [423, 251] on button "Save" at bounding box center [420, 245] width 23 height 15
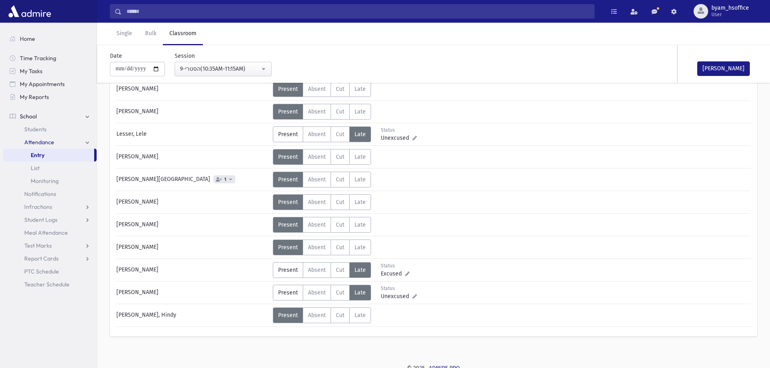
click at [412, 297] on icon at bounding box center [414, 296] width 4 height 4
click at [399, 205] on select "**********" at bounding box center [397, 201] width 70 height 15
select select "*******"
click at [362, 194] on select "**********" at bounding box center [397, 201] width 70 height 15
click at [420, 270] on button "Save" at bounding box center [420, 268] width 23 height 15
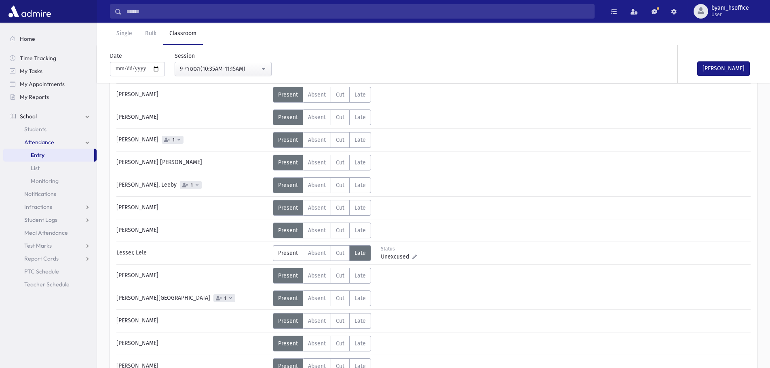
scroll to position [242, 0]
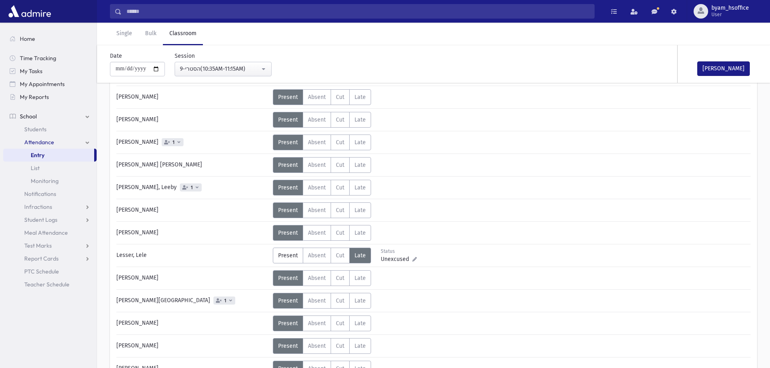
click at [410, 258] on span "Unexcused" at bounding box center [397, 259] width 32 height 8
click at [397, 163] on select "**********" at bounding box center [397, 164] width 70 height 15
select select "*******"
click at [362, 157] on select "**********" at bounding box center [397, 164] width 70 height 15
click at [422, 232] on button "Save" at bounding box center [420, 231] width 23 height 15
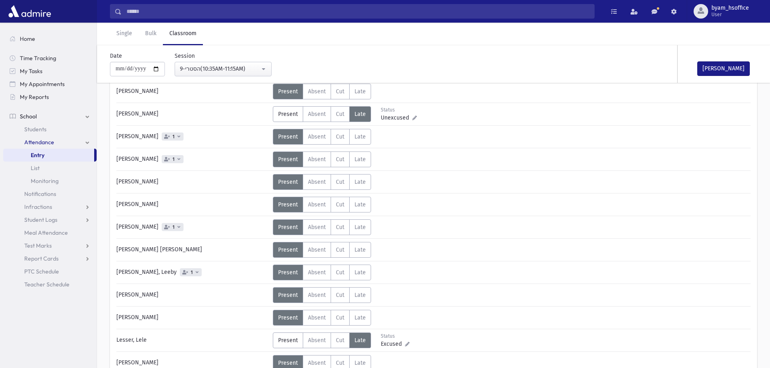
scroll to position [40, 0]
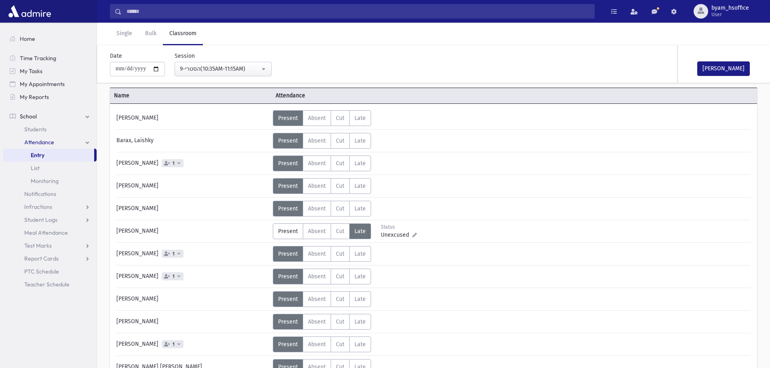
click at [413, 234] on icon at bounding box center [414, 235] width 4 height 4
drag, startPoint x: 402, startPoint y: 269, endPoint x: 403, endPoint y: 274, distance: 4.9
click at [403, 269] on select "**********" at bounding box center [397, 268] width 70 height 15
select select "*******"
click at [362, 261] on select "**********" at bounding box center [397, 268] width 70 height 15
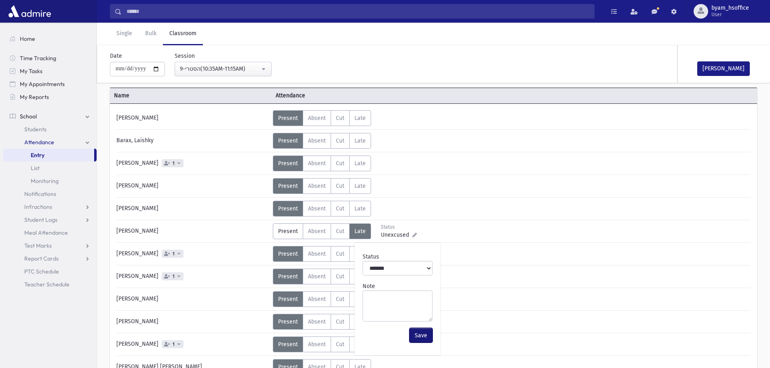
click at [422, 335] on button "Save" at bounding box center [420, 335] width 23 height 15
click at [709, 66] on button "Mark Done" at bounding box center [723, 68] width 53 height 15
click at [259, 78] on div "**********" at bounding box center [429, 64] width 666 height 38
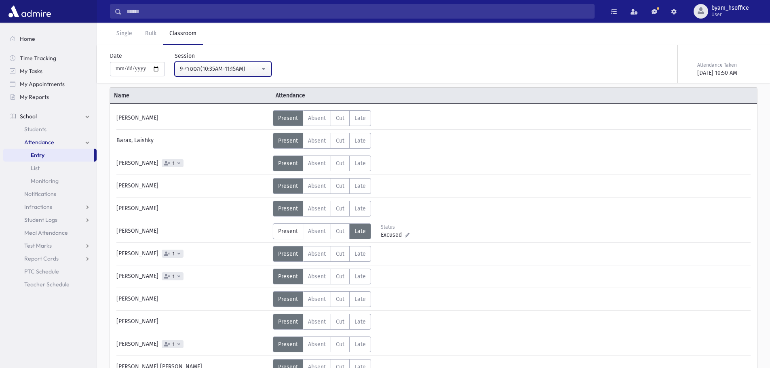
click at [253, 69] on div "9-הסטרי(10:35AM-11:15AM)" at bounding box center [220, 69] width 80 height 8
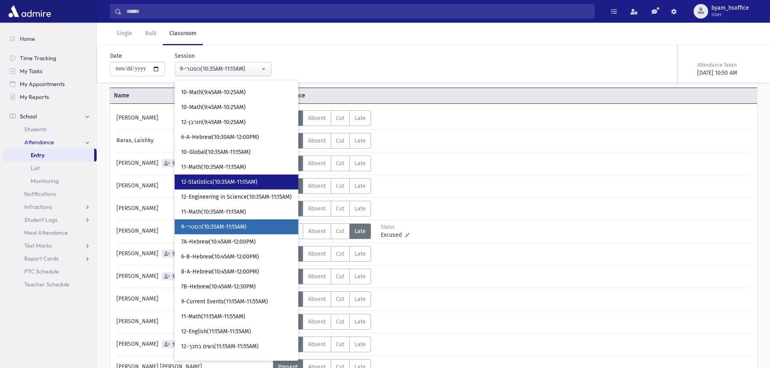
scroll to position [349, 0]
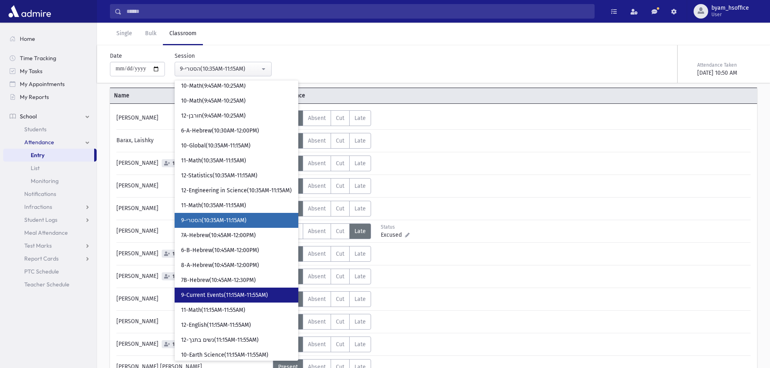
click at [292, 294] on link "9-Current Events(11:15AM-11:55AM)" at bounding box center [237, 295] width 124 height 15
select select "****"
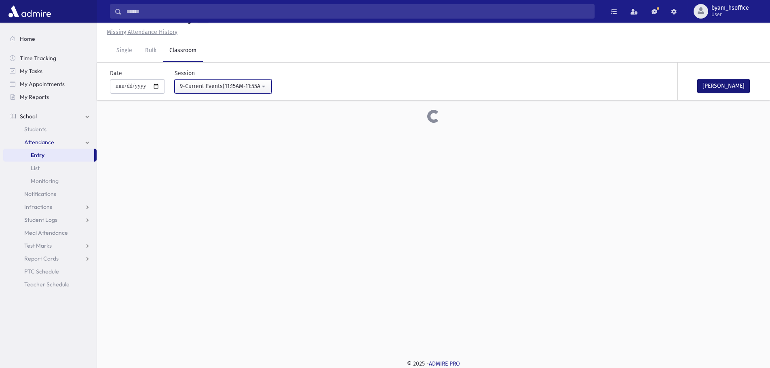
scroll to position [40, 0]
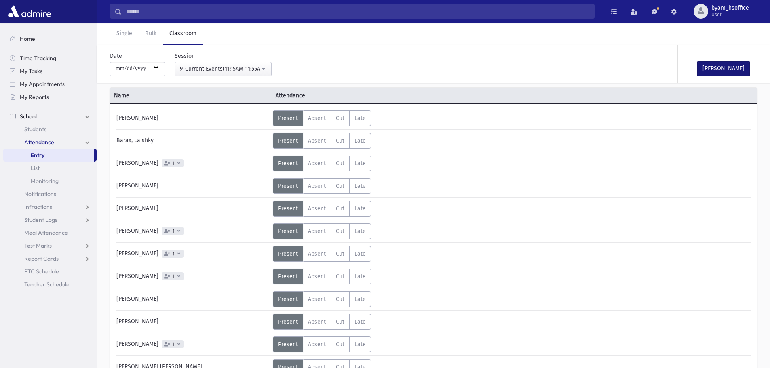
click at [723, 71] on button "Mark Done" at bounding box center [723, 68] width 53 height 15
click at [36, 126] on span "Students" at bounding box center [35, 129] width 22 height 7
click at [43, 128] on span "Students" at bounding box center [35, 129] width 22 height 7
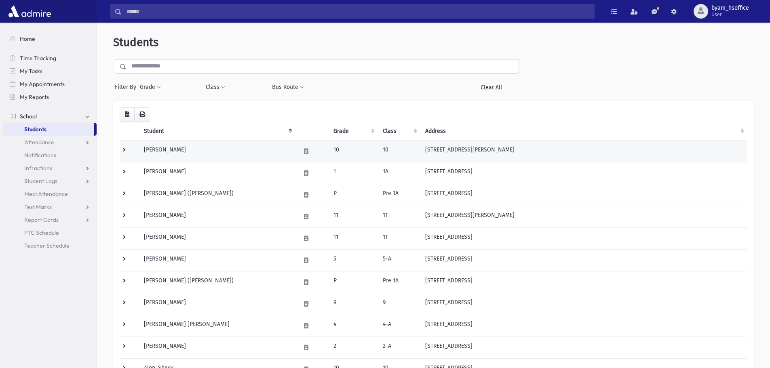
click at [259, 152] on td "Abramov, Bracha" at bounding box center [217, 151] width 156 height 22
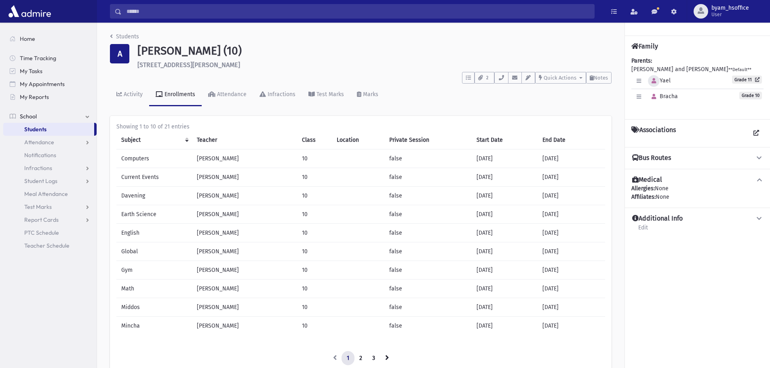
click at [653, 81] on icon "button" at bounding box center [653, 80] width 4 height 5
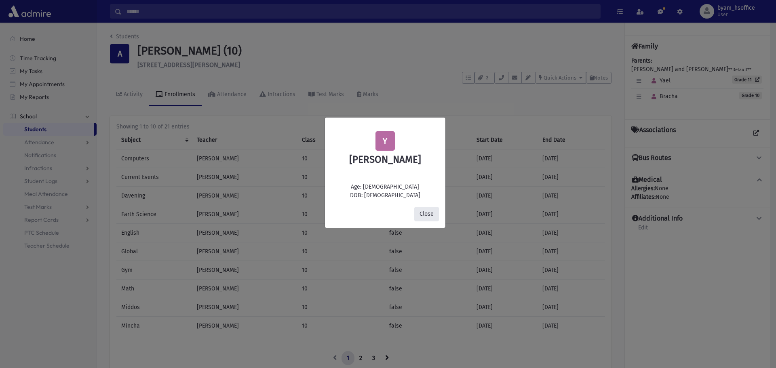
click at [432, 211] on button "Close" at bounding box center [426, 214] width 25 height 15
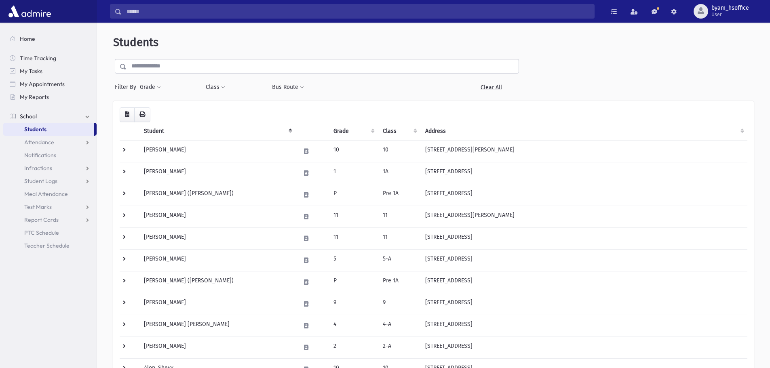
click at [241, 67] on input "text" at bounding box center [322, 66] width 392 height 15
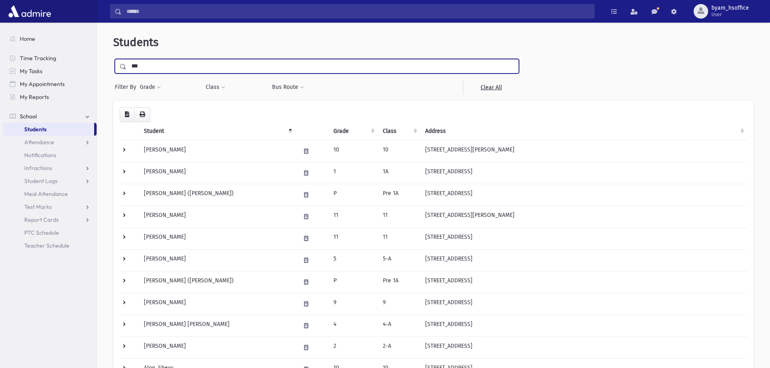
type input "*******"
click at [113, 59] on input "submit" at bounding box center [124, 64] width 23 height 11
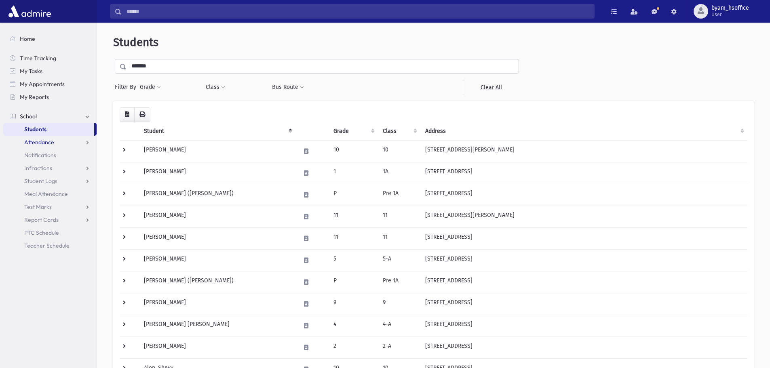
click at [51, 144] on span "Attendance" at bounding box center [39, 142] width 30 height 7
click at [46, 133] on link "Students" at bounding box center [48, 129] width 91 height 13
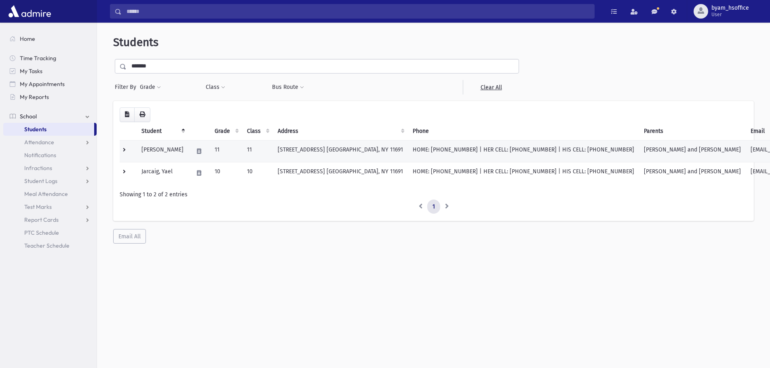
click at [172, 154] on td "[PERSON_NAME]" at bounding box center [163, 151] width 52 height 22
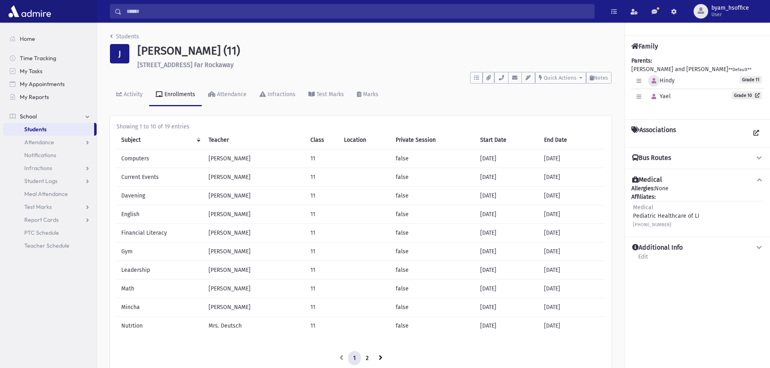
click at [651, 83] on icon "button" at bounding box center [653, 80] width 4 height 5
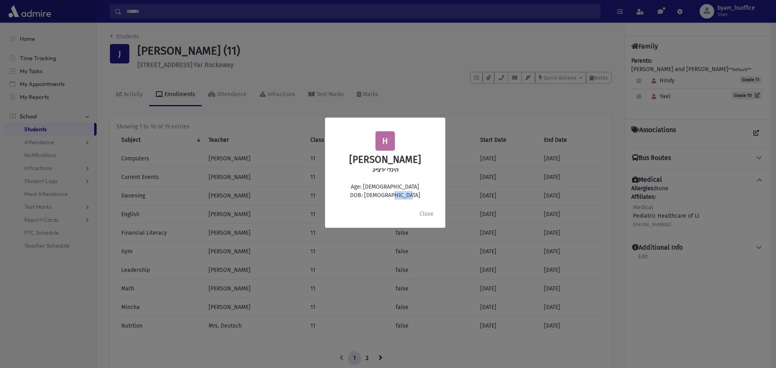
drag, startPoint x: 379, startPoint y: 197, endPoint x: 396, endPoint y: 196, distance: 17.0
click at [396, 196] on div "H Hindy Jarcaig הינדי ירצייג Age: 17 DOB: 9/02/2008" at bounding box center [384, 165] width 107 height 68
click at [428, 212] on button "Close" at bounding box center [426, 214] width 25 height 15
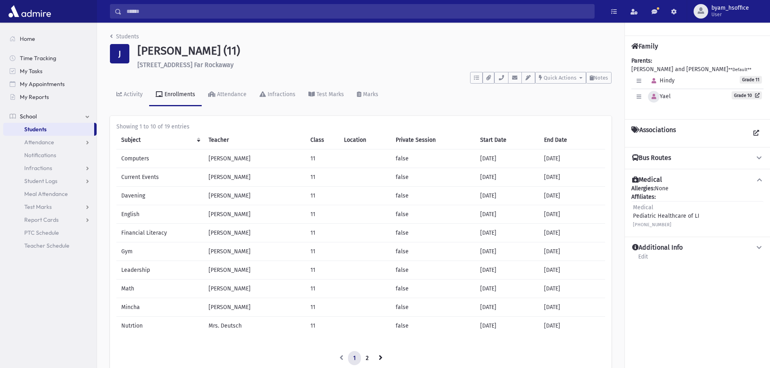
click at [653, 94] on icon "button" at bounding box center [653, 96] width 4 height 5
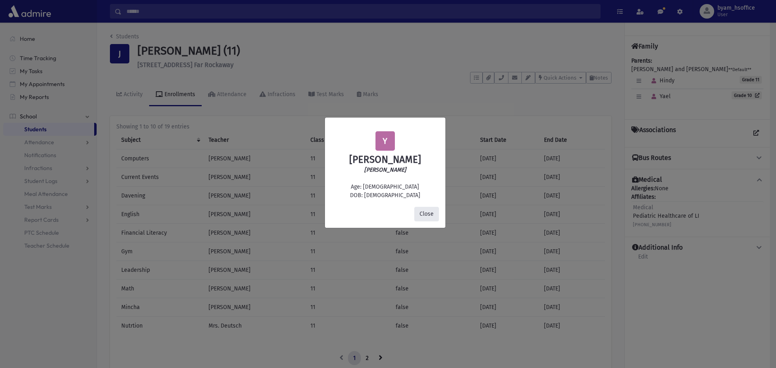
click at [426, 210] on button "Close" at bounding box center [426, 214] width 25 height 15
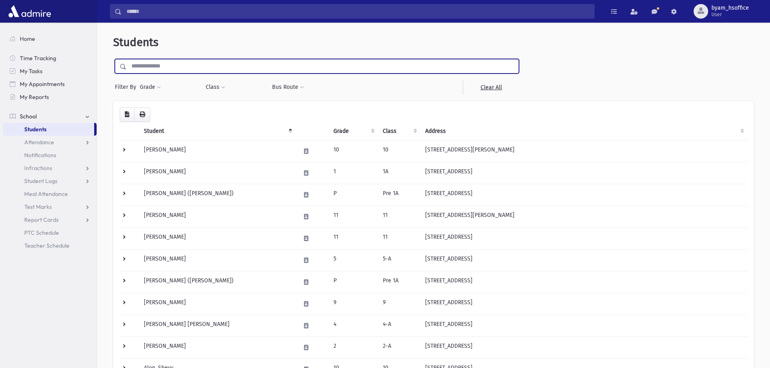
click at [182, 65] on input "text" at bounding box center [322, 66] width 392 height 15
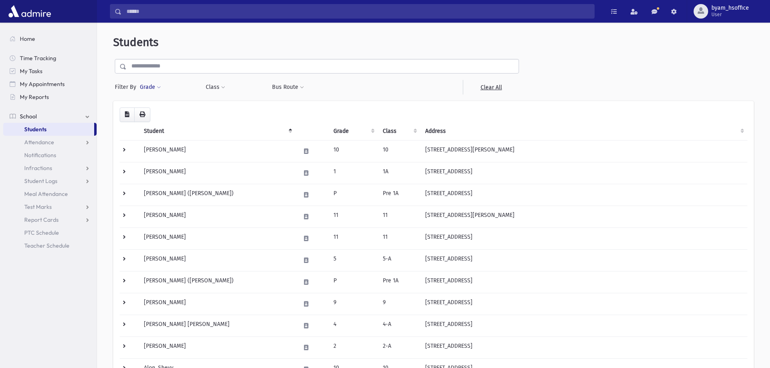
click at [156, 90] on button "Grade" at bounding box center [150, 87] width 22 height 15
click at [152, 86] on button "Grade" at bounding box center [150, 87] width 22 height 15
click at [54, 148] on link "Attendance" at bounding box center [49, 142] width 93 height 13
click at [56, 157] on link "Entry" at bounding box center [49, 155] width 93 height 13
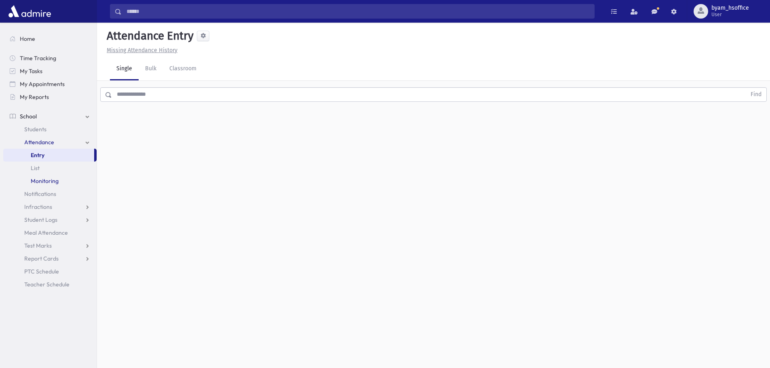
click at [69, 175] on link "Monitoring" at bounding box center [49, 181] width 93 height 13
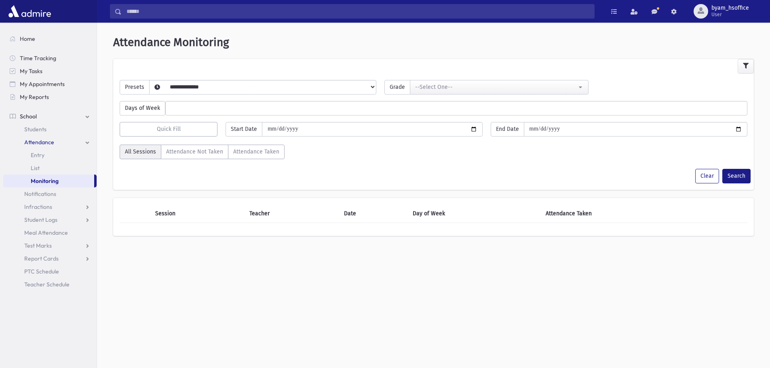
select select
click at [57, 152] on link "Entry" at bounding box center [49, 155] width 93 height 13
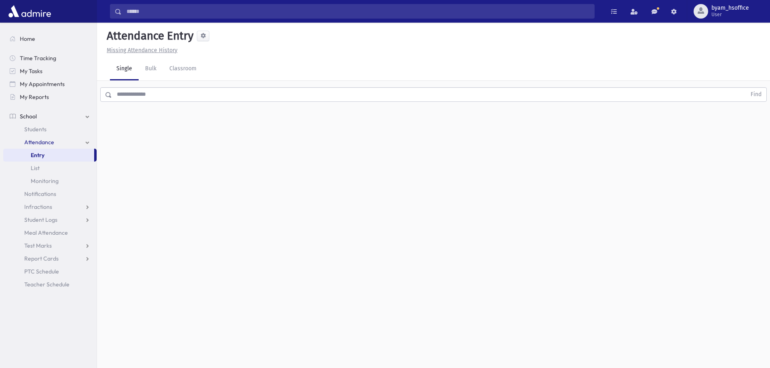
click at [207, 66] on div "Single Bulk Classroom" at bounding box center [440, 69] width 660 height 23
click at [183, 72] on link "Classroom" at bounding box center [183, 69] width 40 height 23
click at [205, 99] on button "--Select One--" at bounding box center [223, 104] width 97 height 15
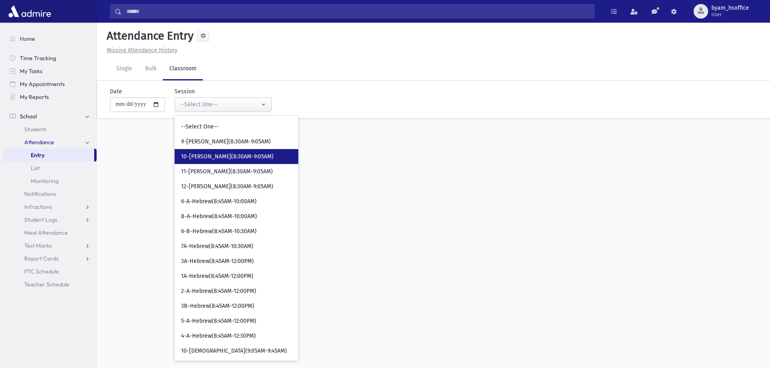
click at [225, 161] on link "10-Davening(8:30AM-9:05AM)" at bounding box center [237, 156] width 124 height 15
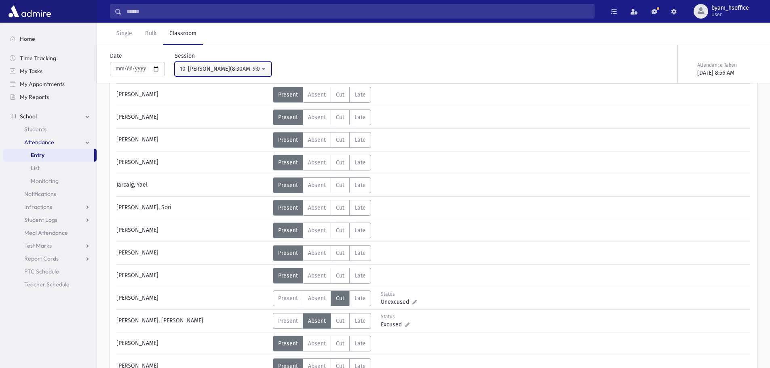
scroll to position [242, 0]
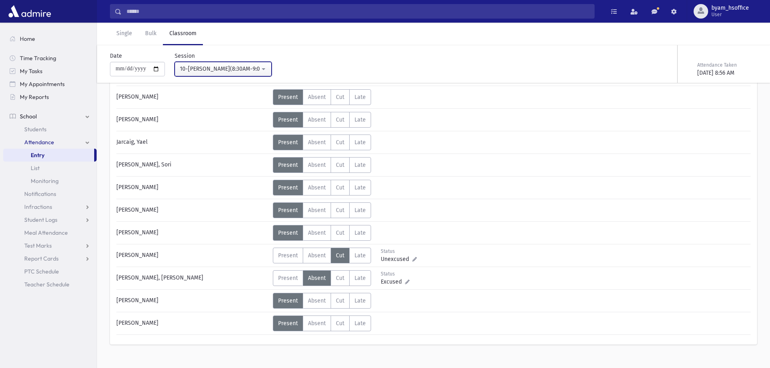
click at [246, 63] on button "10-Davening(8:30AM-9:05AM)" at bounding box center [223, 69] width 97 height 15
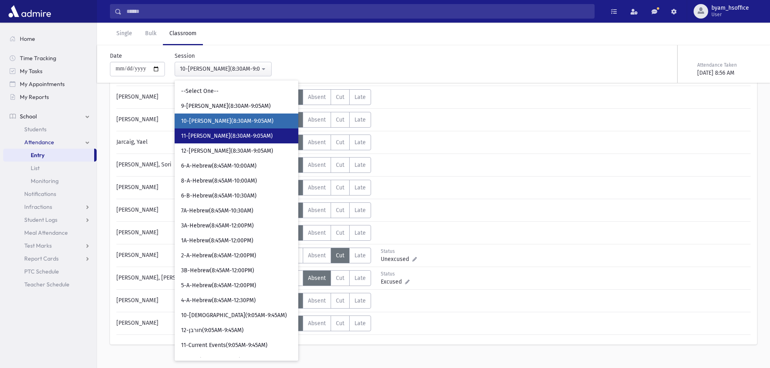
click at [241, 143] on link "11-Davening(8:30AM-9:05AM)" at bounding box center [237, 135] width 124 height 15
select select "****"
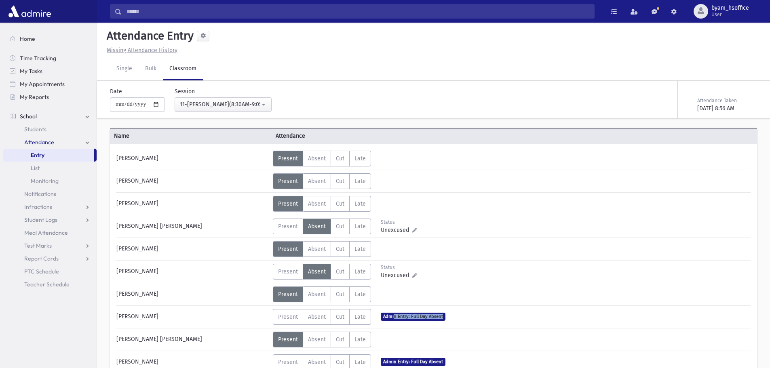
drag, startPoint x: 394, startPoint y: 316, endPoint x: 442, endPoint y: 320, distance: 48.7
click at [442, 320] on span "Admin Entry: Full Day Absent" at bounding box center [413, 317] width 65 height 8
click at [424, 316] on span "Admin Entry: Full Day Absent" at bounding box center [413, 317] width 65 height 8
drag, startPoint x: 442, startPoint y: 316, endPoint x: 367, endPoint y: 320, distance: 74.4
click at [367, 320] on div "Present P Absent A Cut C Late L Status" at bounding box center [359, 317] width 173 height 16
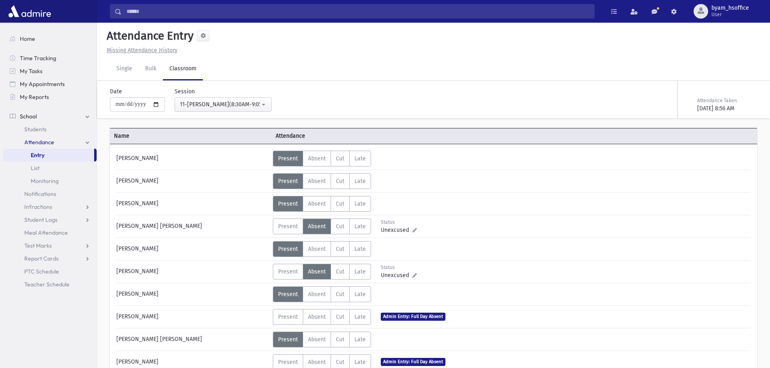
click at [409, 305] on hr at bounding box center [433, 305] width 634 height 0
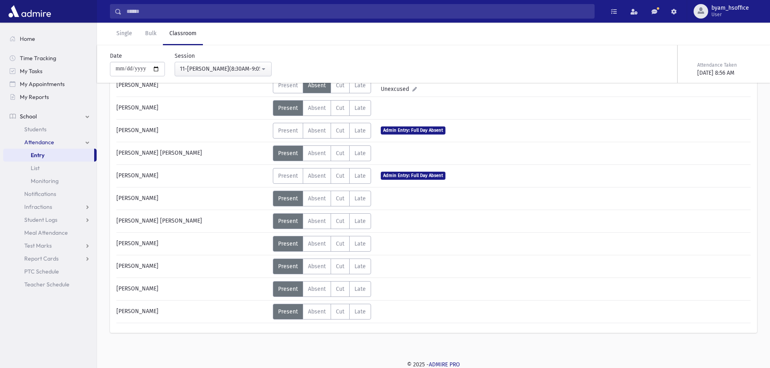
scroll to position [187, 0]
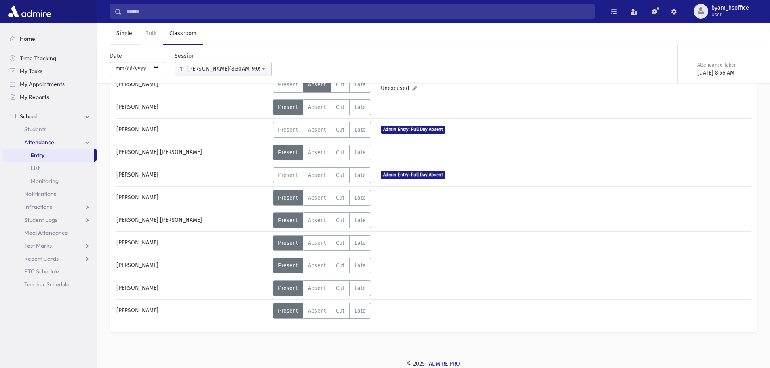
click at [134, 36] on link "Single" at bounding box center [124, 34] width 29 height 23
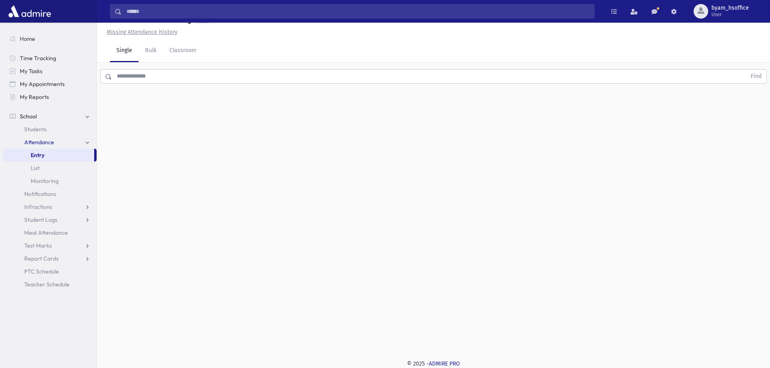
click at [157, 78] on input "text" at bounding box center [429, 76] width 634 height 15
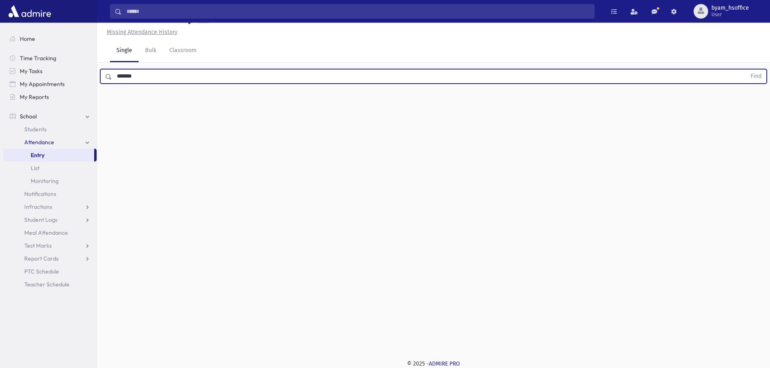
type input "*******"
click at [745, 69] on button "Find" at bounding box center [755, 76] width 21 height 14
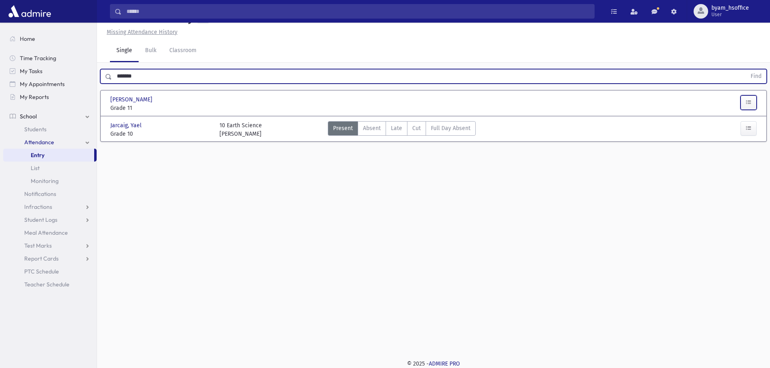
click at [748, 102] on icon "button" at bounding box center [748, 102] width 6 height 7
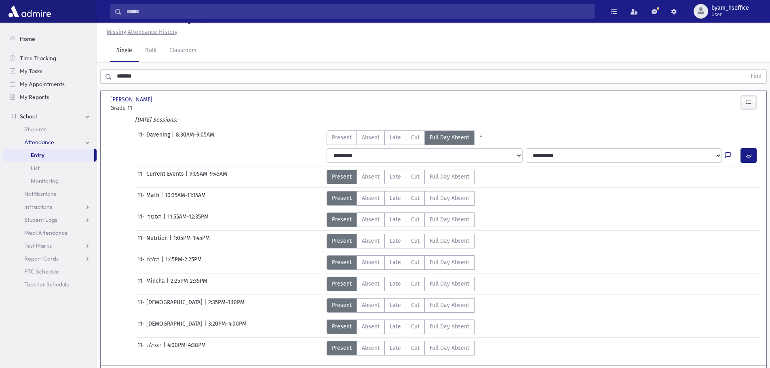
click at [64, 153] on link "Entry" at bounding box center [48, 155] width 91 height 13
